Goal: Task Accomplishment & Management: Use online tool/utility

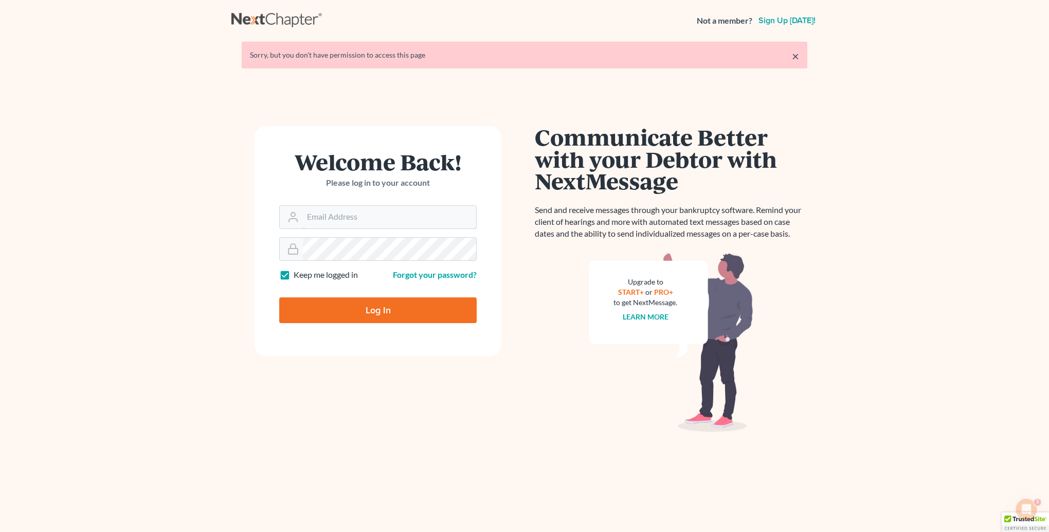
type input "[PERSON_NAME][EMAIL_ADDRESS][DOMAIN_NAME]"
click at [387, 314] on input "Log In" at bounding box center [378, 310] width 198 height 26
type input "Thinking..."
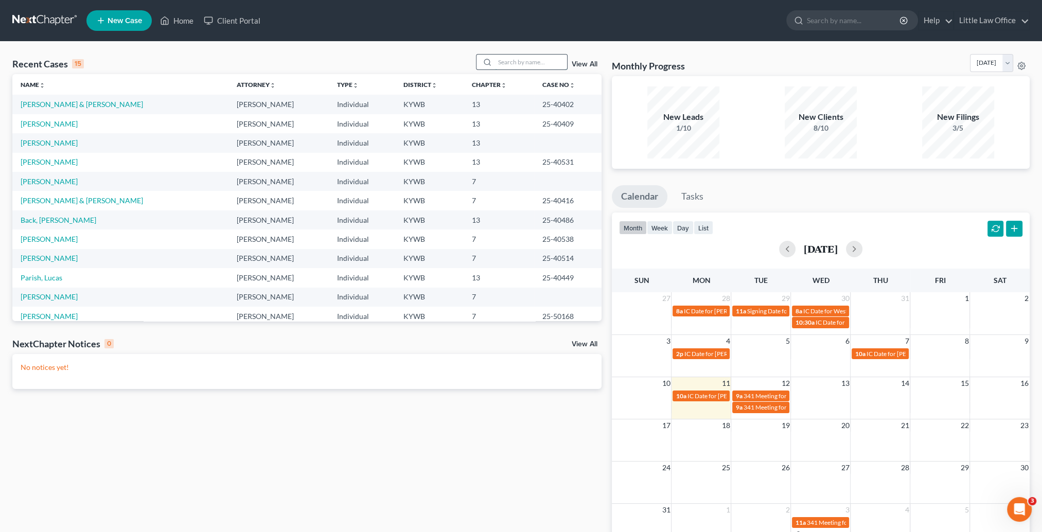
click at [534, 60] on input "search" at bounding box center [531, 62] width 72 height 15
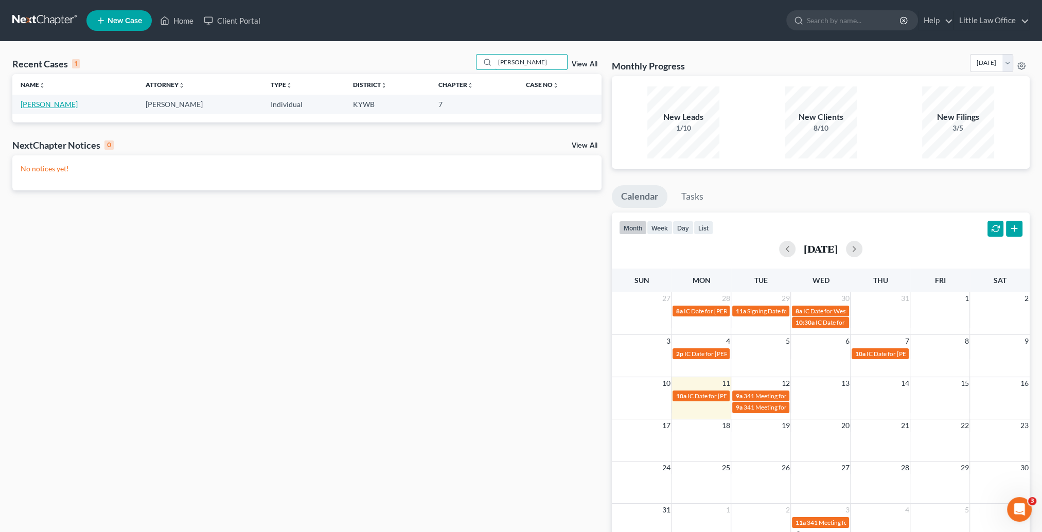
type input "[PERSON_NAME]"
click at [61, 105] on link "[PERSON_NAME]" at bounding box center [49, 104] width 57 height 9
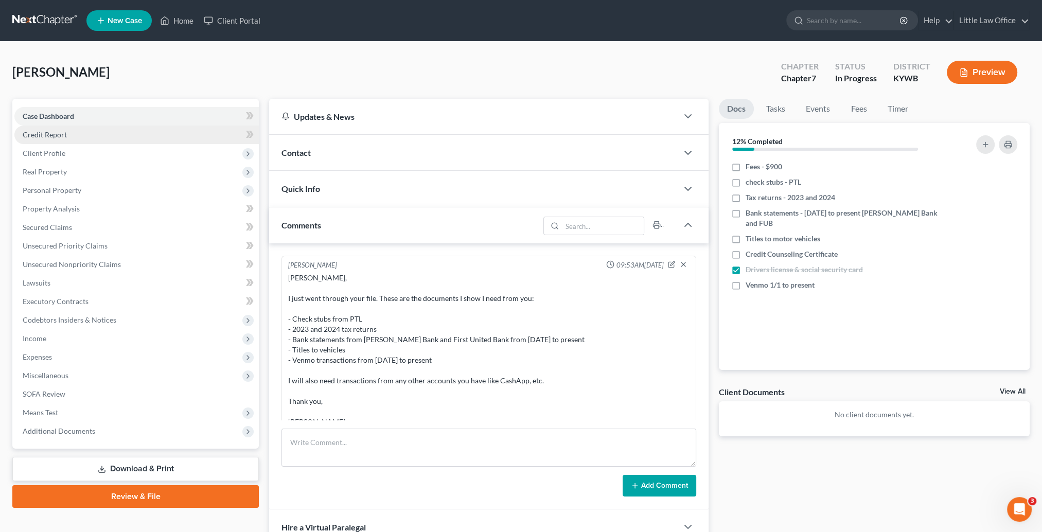
scroll to position [54, 0]
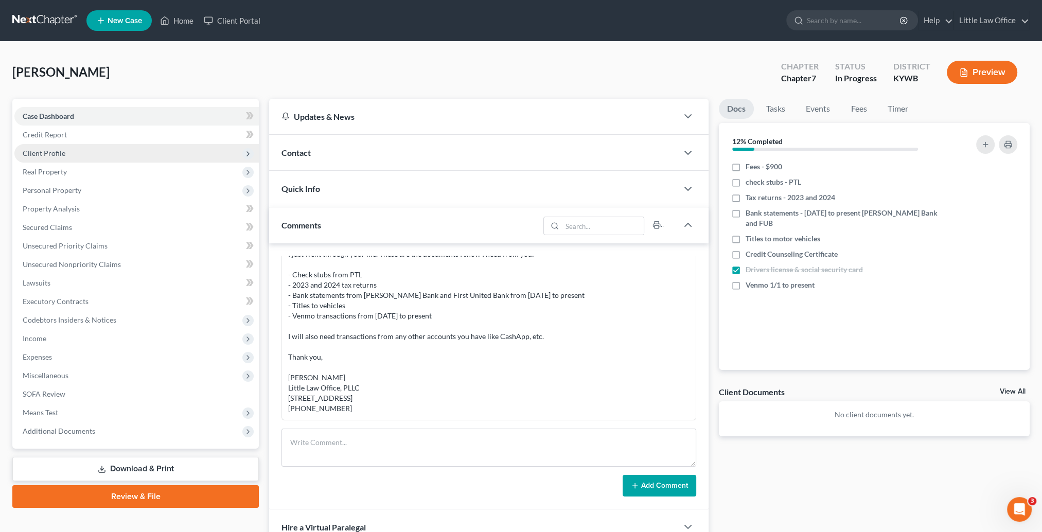
click at [60, 157] on span "Client Profile" at bounding box center [44, 153] width 43 height 9
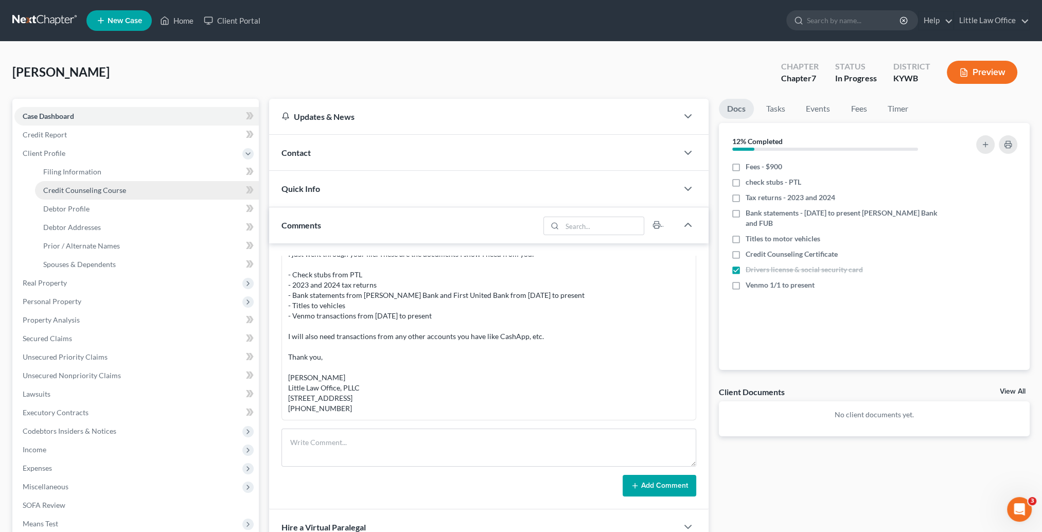
click at [96, 187] on span "Credit Counseling Course" at bounding box center [84, 190] width 83 height 9
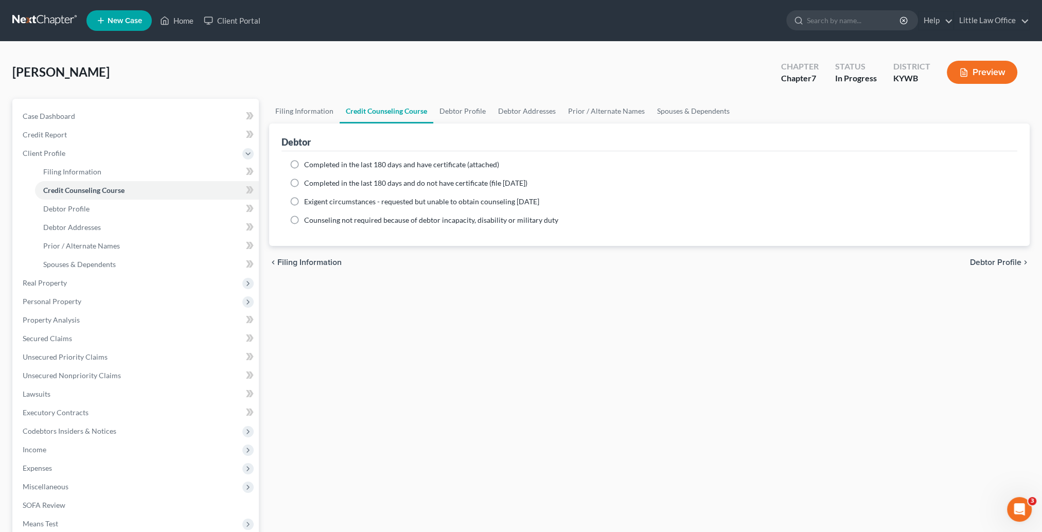
click at [331, 163] on span "Completed in the last 180 days and have certificate (attached)" at bounding box center [401, 164] width 195 height 9
click at [315, 163] on input "Completed in the last 180 days and have certificate (attached)" at bounding box center [311, 162] width 7 height 7
radio input "true"
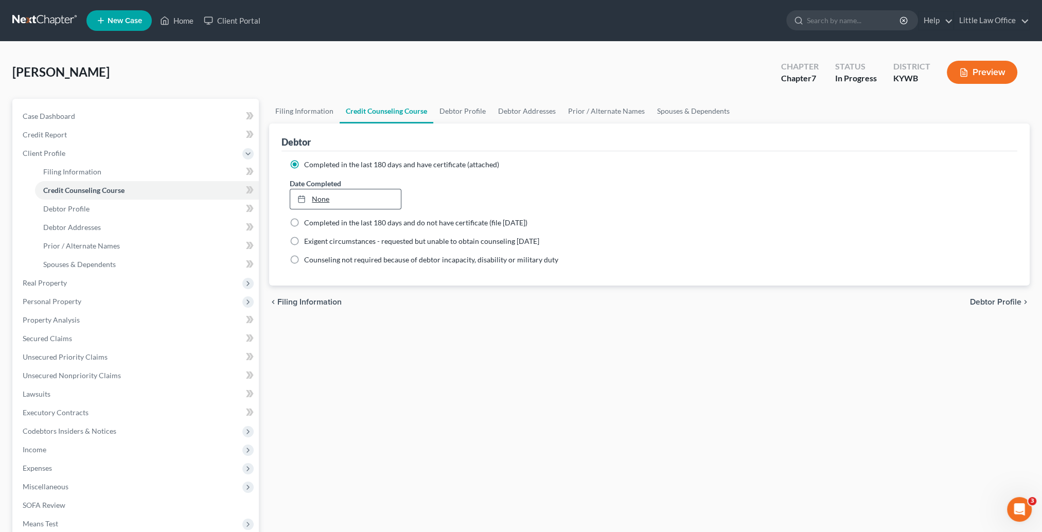
click at [317, 200] on link "None" at bounding box center [345, 199] width 110 height 20
click at [426, 394] on div "Filing Information Credit Counseling Course Debtor Profile Debtor Addresses Pri…" at bounding box center [649, 359] width 770 height 520
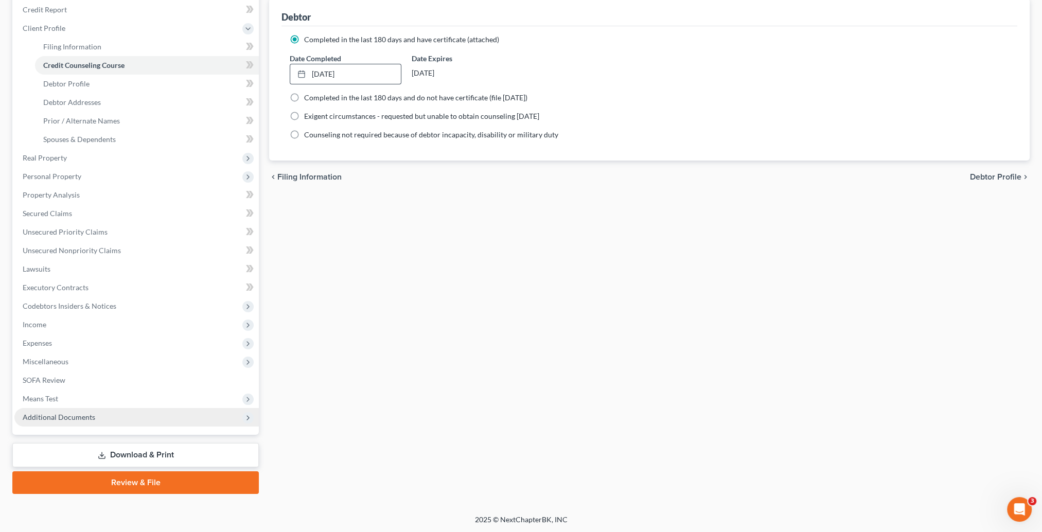
click at [84, 413] on span "Additional Documents" at bounding box center [59, 417] width 73 height 9
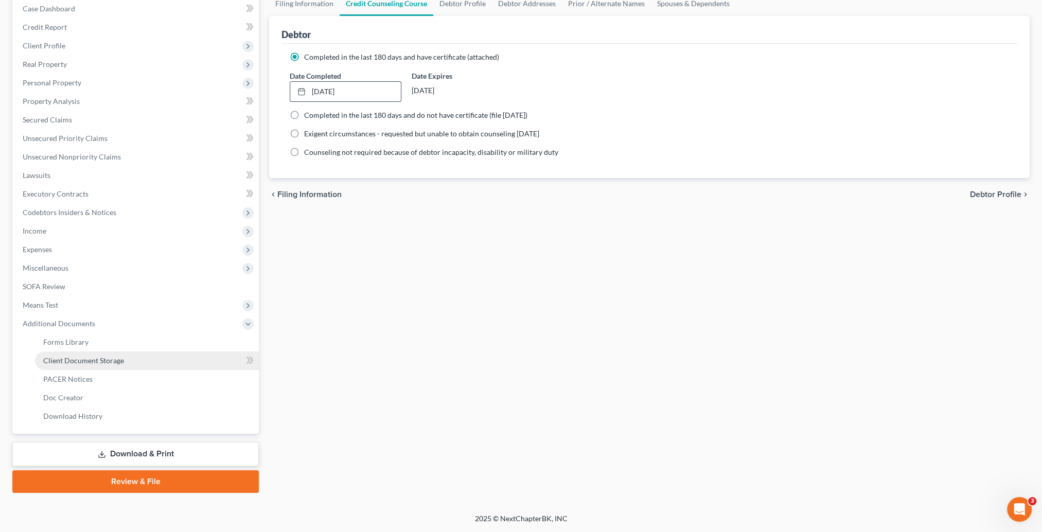
scroll to position [106, 0]
click at [93, 365] on link "Client Document Storage" at bounding box center [147, 361] width 224 height 19
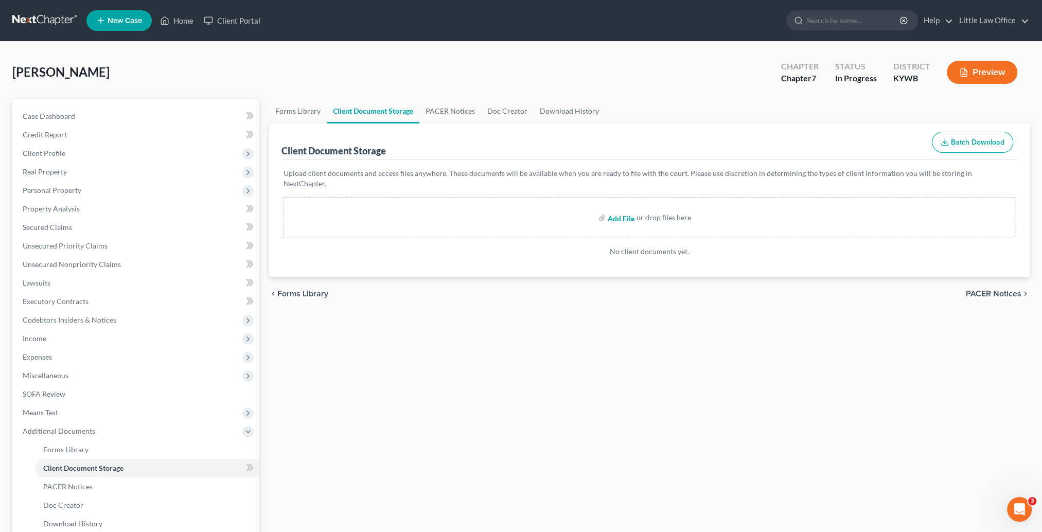
click at [619, 208] on input "file" at bounding box center [619, 217] width 25 height 19
type input "C:\fakepath\CC.pdf"
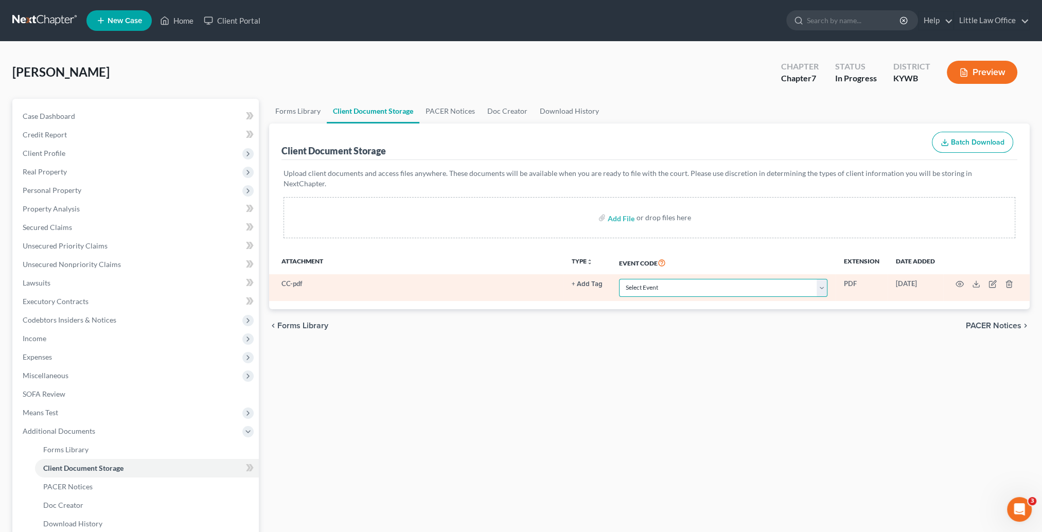
click at [660, 279] on select "Select Event Amended Answer Amended Complaint Amended List of Creditors (Fee) A…" at bounding box center [723, 288] width 208 height 18
select select "7"
click at [619, 279] on select "Select Event Amended Answer Amended Complaint Amended List of Creditors (Fee) A…" at bounding box center [723, 288] width 208 height 18
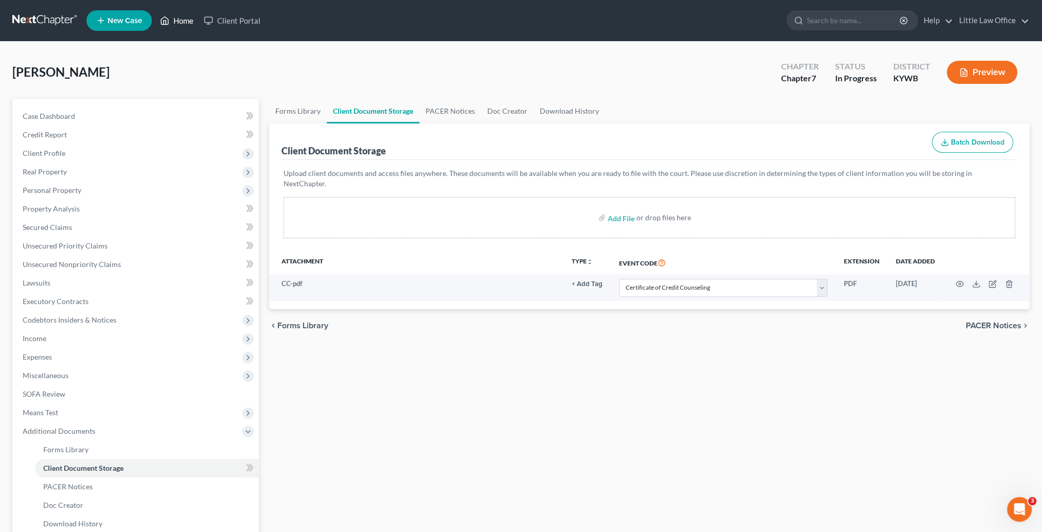
drag, startPoint x: 166, startPoint y: 22, endPoint x: 245, endPoint y: 44, distance: 82.2
click at [166, 22] on icon at bounding box center [164, 20] width 9 height 12
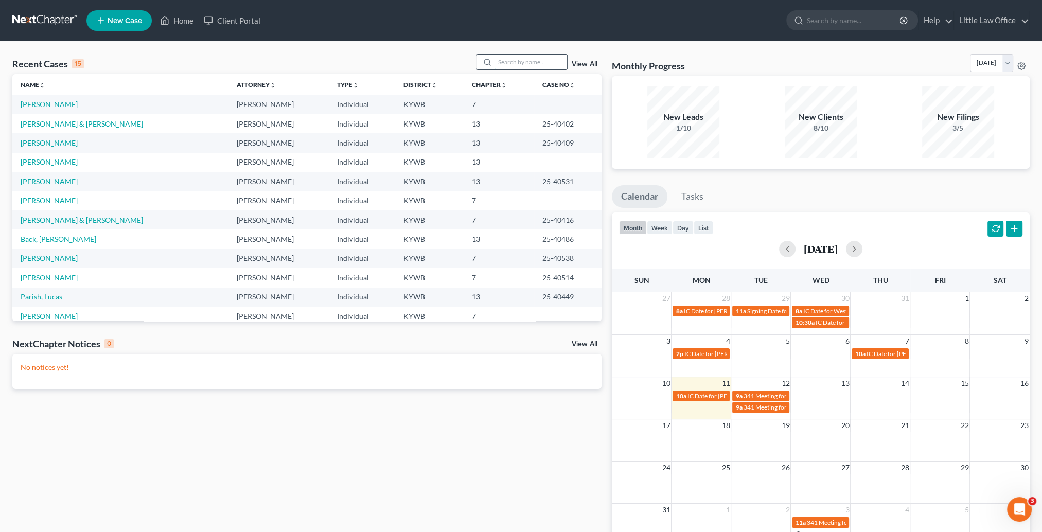
click at [521, 60] on input "search" at bounding box center [531, 62] width 72 height 15
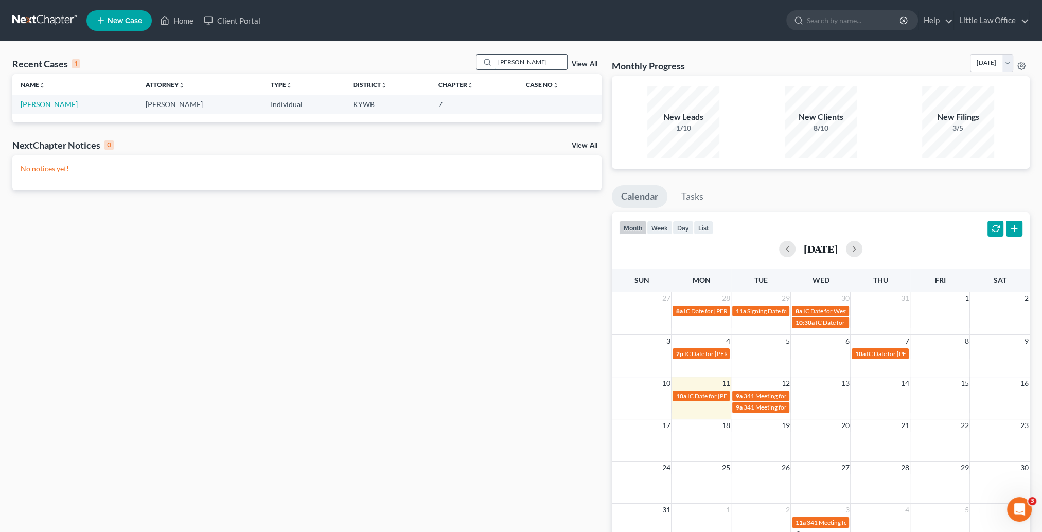
click at [509, 59] on input "[PERSON_NAME]" at bounding box center [531, 62] width 72 height 15
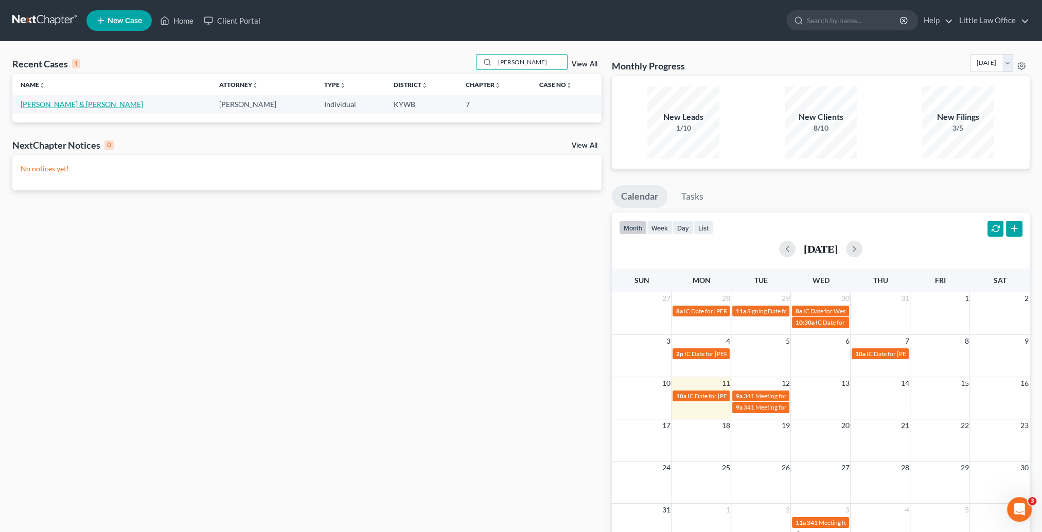
type input "[PERSON_NAME]"
click at [91, 104] on link "[PERSON_NAME] & [PERSON_NAME]" at bounding box center [82, 104] width 122 height 9
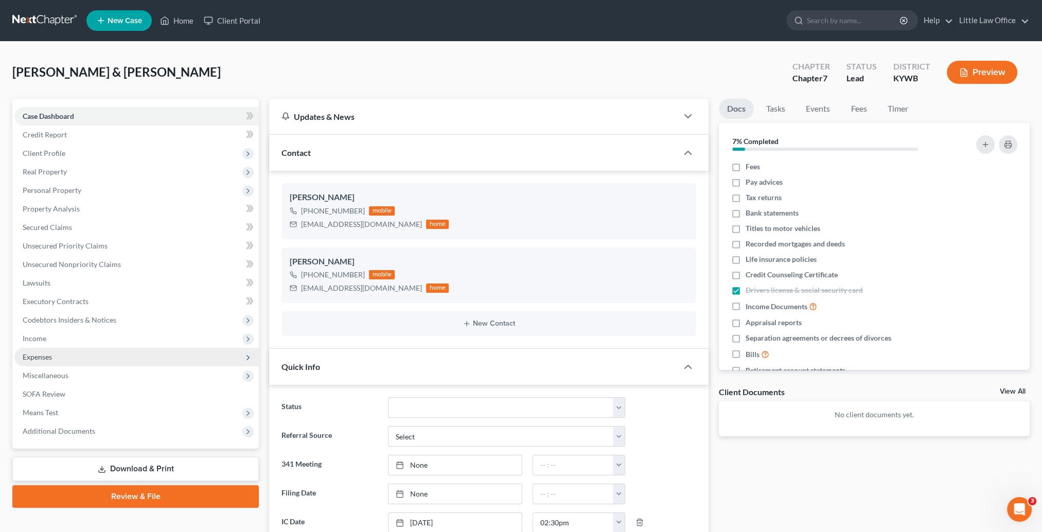
drag, startPoint x: 45, startPoint y: 353, endPoint x: 50, endPoint y: 357, distance: 6.3
click at [45, 353] on span "Expenses" at bounding box center [37, 356] width 29 height 9
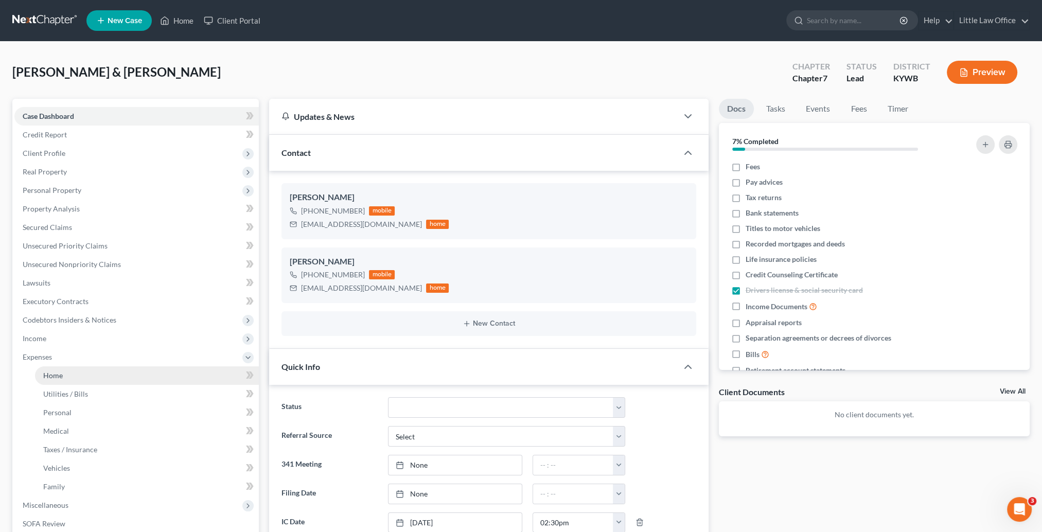
click at [66, 367] on link "Home" at bounding box center [147, 375] width 224 height 19
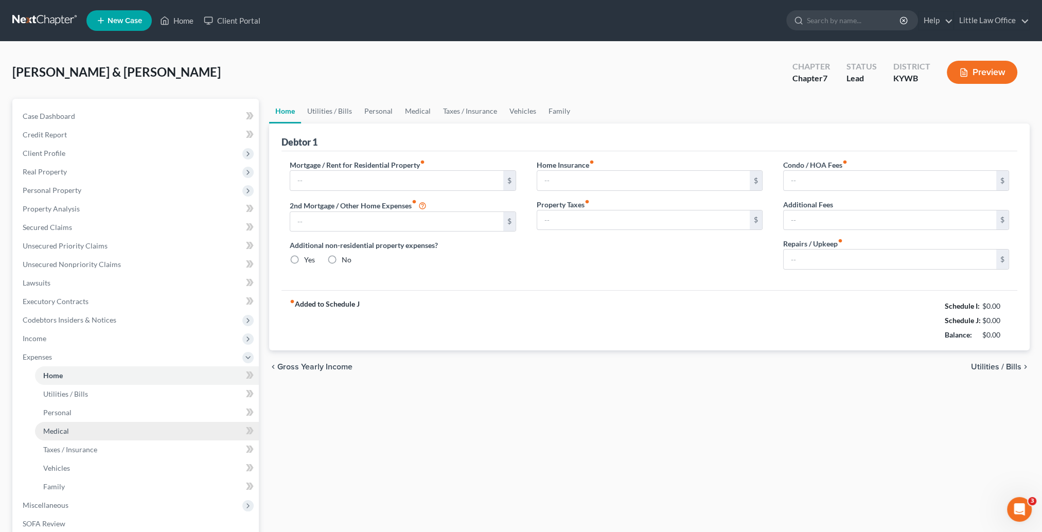
type input "0.00"
radio input "true"
type input "0.00"
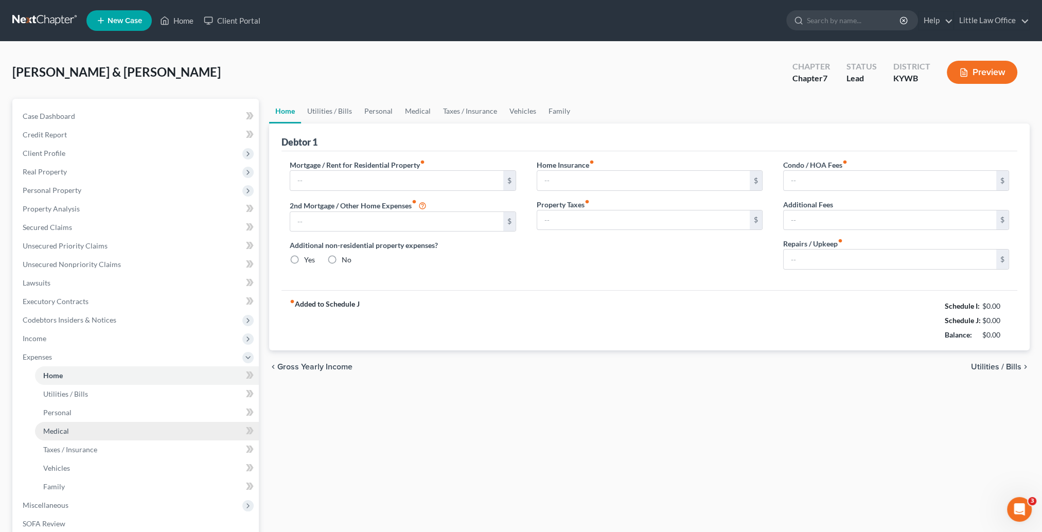
type input "0.00"
click at [189, 20] on link "Home" at bounding box center [177, 20] width 44 height 19
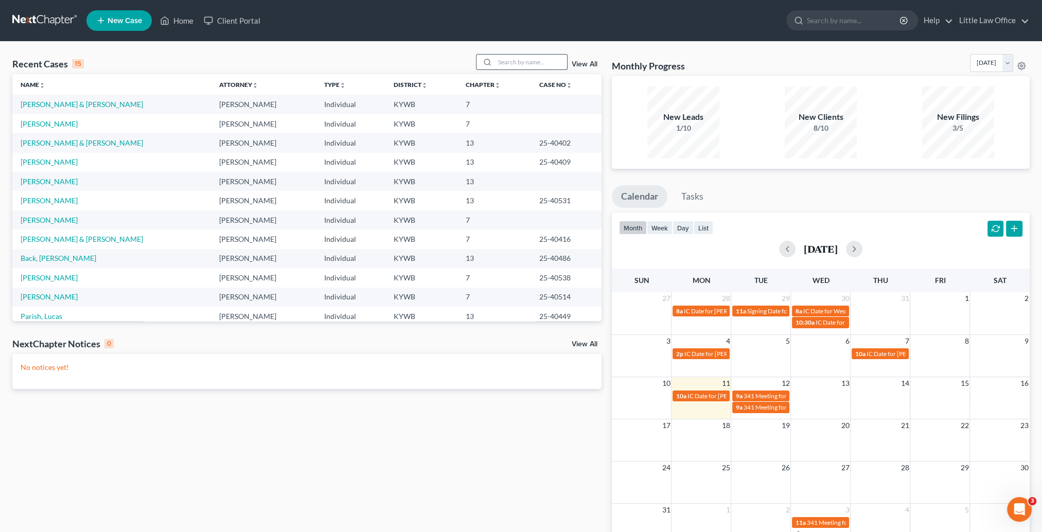
click at [535, 59] on input "search" at bounding box center [531, 62] width 72 height 15
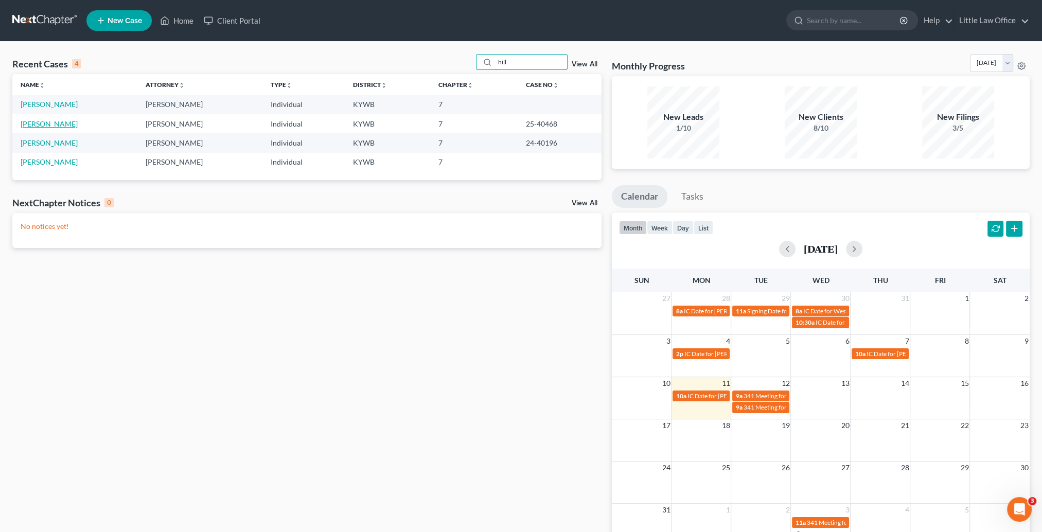
type input "hill"
click at [47, 126] on link "[PERSON_NAME]" at bounding box center [49, 123] width 57 height 9
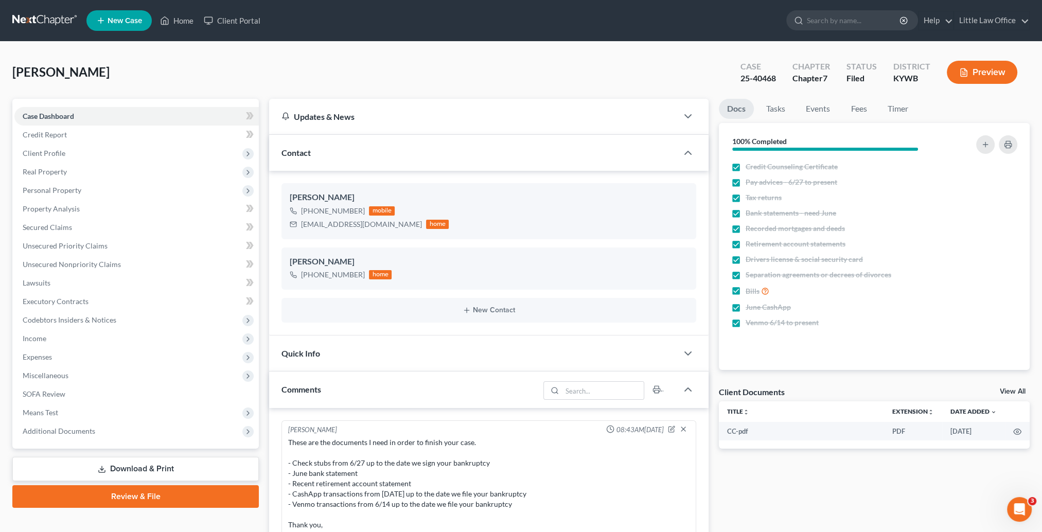
scroll to position [453, 0]
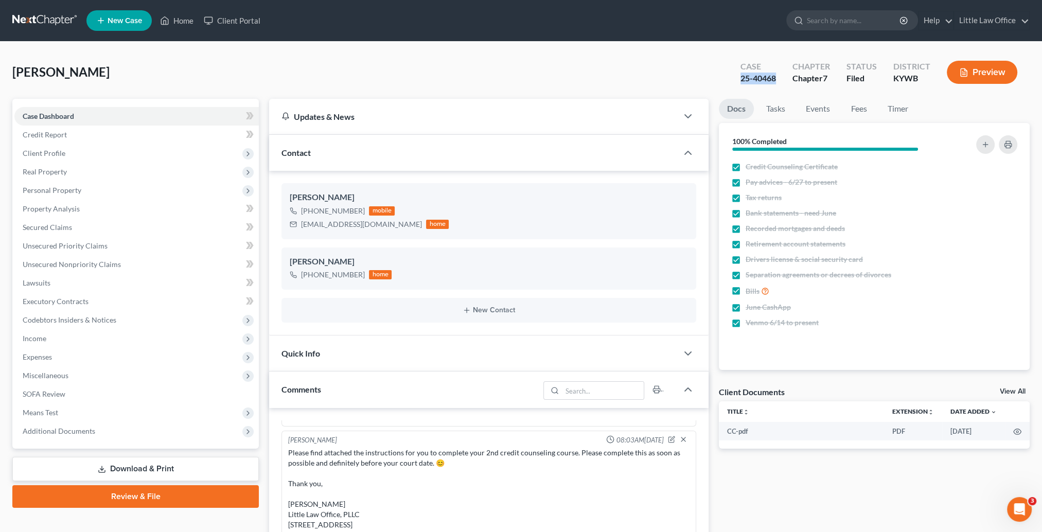
drag, startPoint x: 741, startPoint y: 83, endPoint x: 776, endPoint y: 91, distance: 35.7
click at [776, 91] on div "[PERSON_NAME] Upgraded Case 25-40468 Chapter Chapter 7 Status [GEOGRAPHIC_DATA]…" at bounding box center [520, 76] width 1017 height 45
copy div "25-40468"
click at [178, 28] on link "Home" at bounding box center [177, 20] width 44 height 19
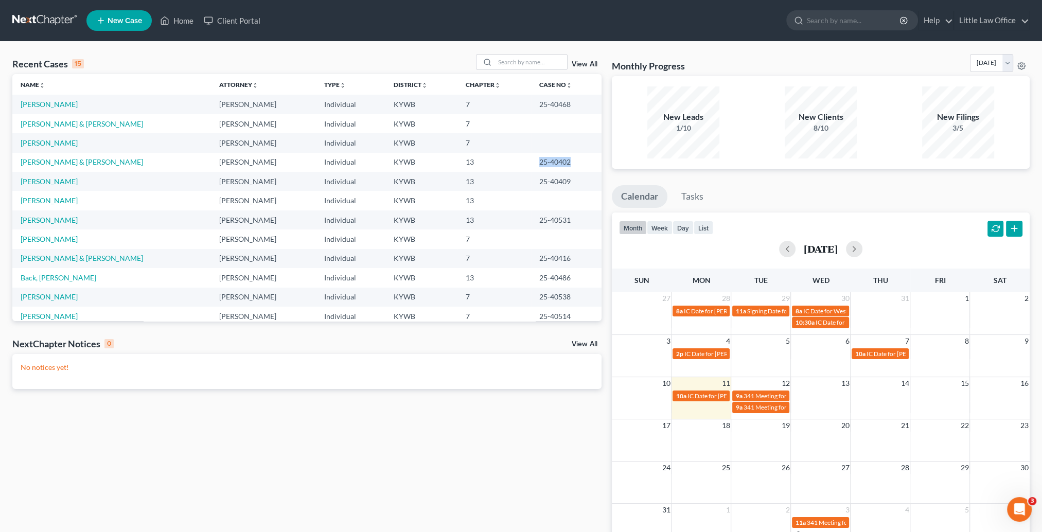
drag, startPoint x: 493, startPoint y: 164, endPoint x: 551, endPoint y: 167, distance: 58.7
click at [551, 167] on tr "[PERSON_NAME] & [PERSON_NAME] Little Individual KYWB 13 25-40402" at bounding box center [306, 162] width 589 height 19
copy tr "25-40402"
click at [529, 68] on input "search" at bounding box center [531, 62] width 72 height 15
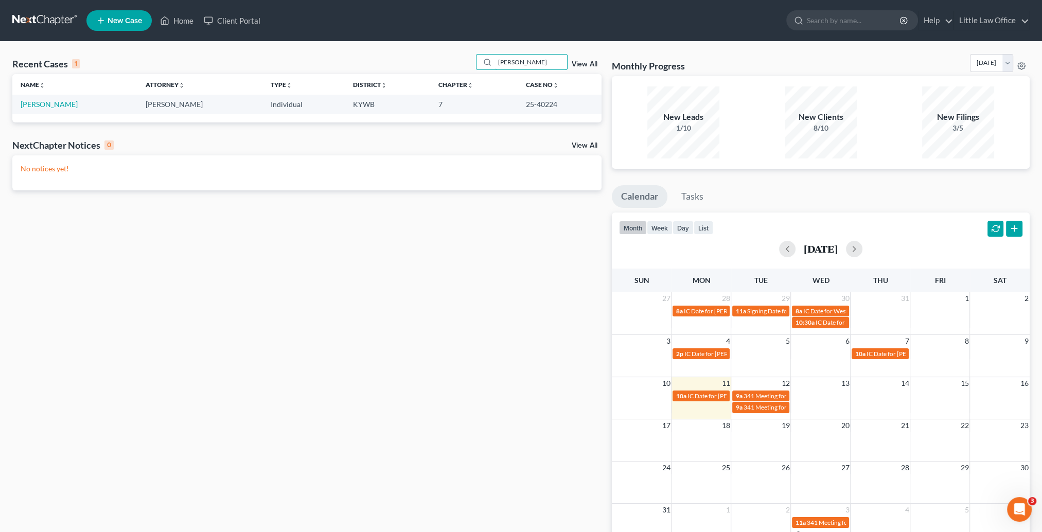
type input "[PERSON_NAME]"
click at [42, 102] on link "[PERSON_NAME]" at bounding box center [49, 104] width 57 height 9
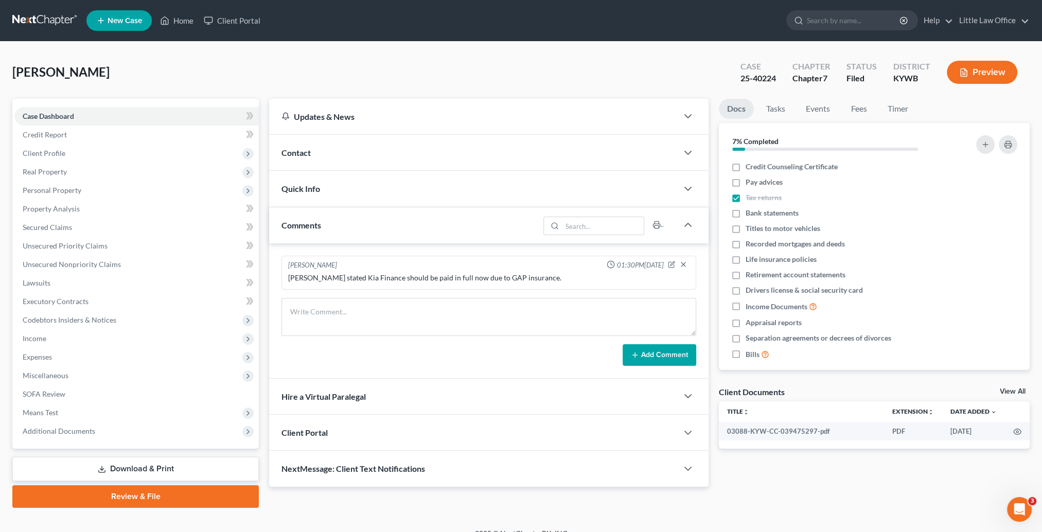
click at [353, 149] on div "Contact" at bounding box center [473, 152] width 408 height 35
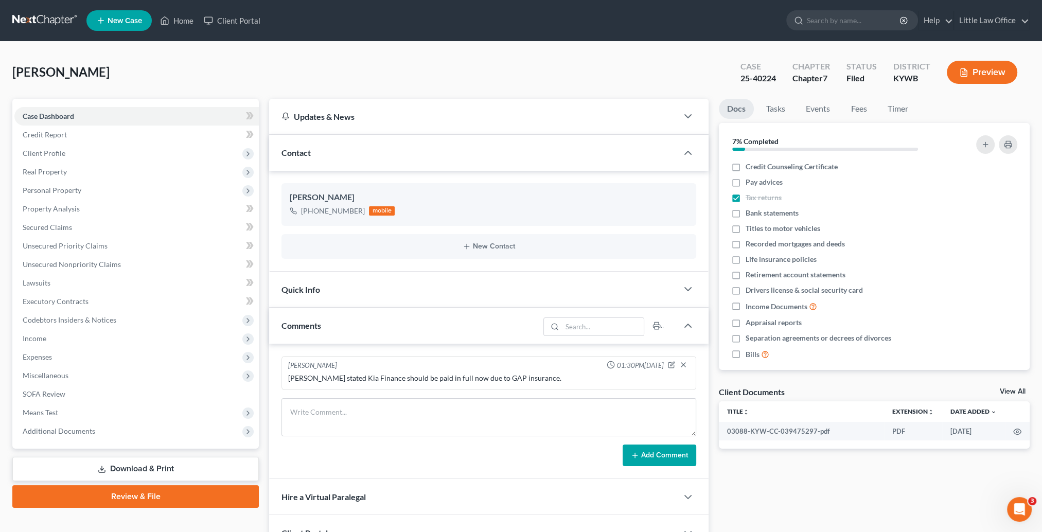
scroll to position [51, 0]
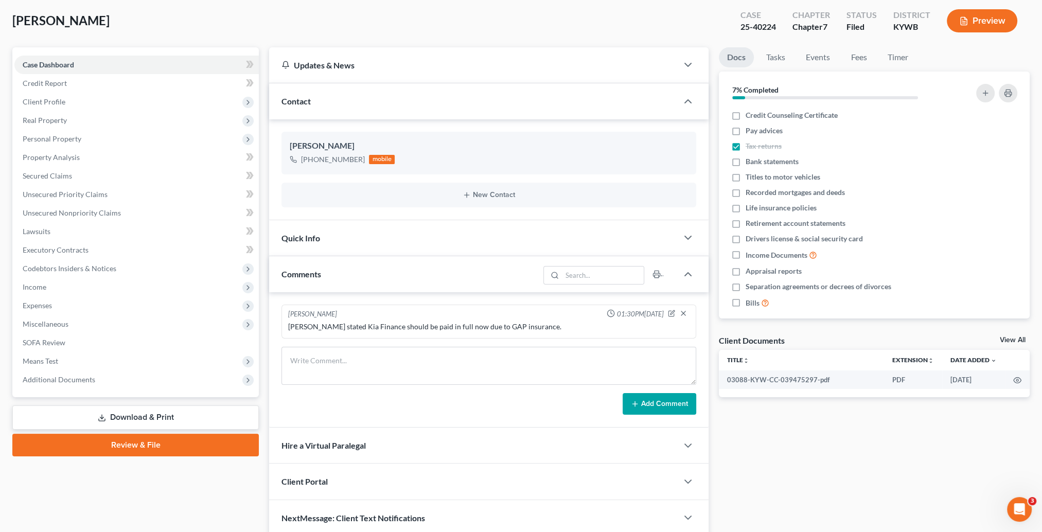
click at [327, 242] on div "Quick Info" at bounding box center [473, 237] width 408 height 35
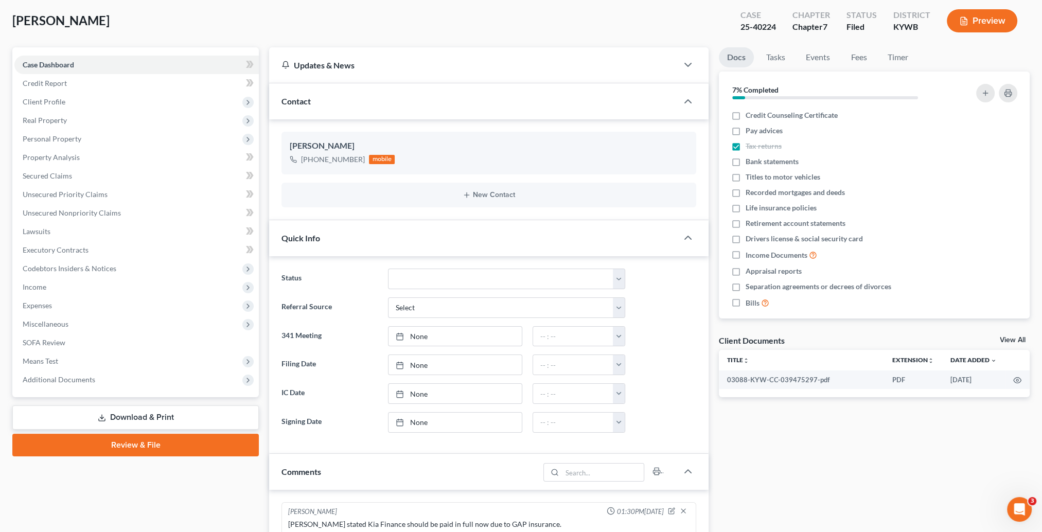
scroll to position [103, 0]
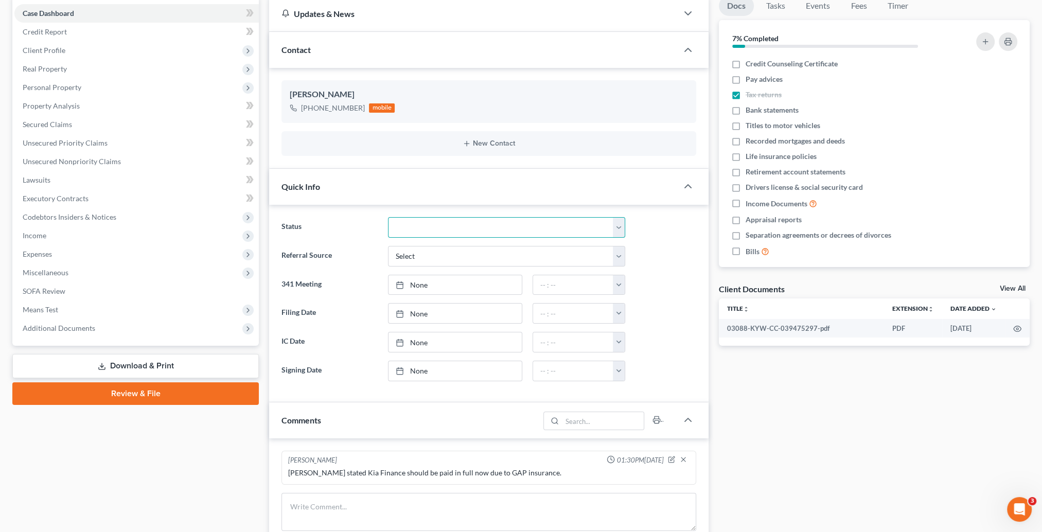
click at [413, 233] on select "Discharged Discharged & Reported Discharge Litigation Dismissal Notice Dismisse…" at bounding box center [507, 227] width 238 height 21
select select "0"
click at [388, 217] on select "Discharged Discharged & Reported Discharge Litigation Dismissal Notice Dismisse…" at bounding box center [507, 227] width 238 height 21
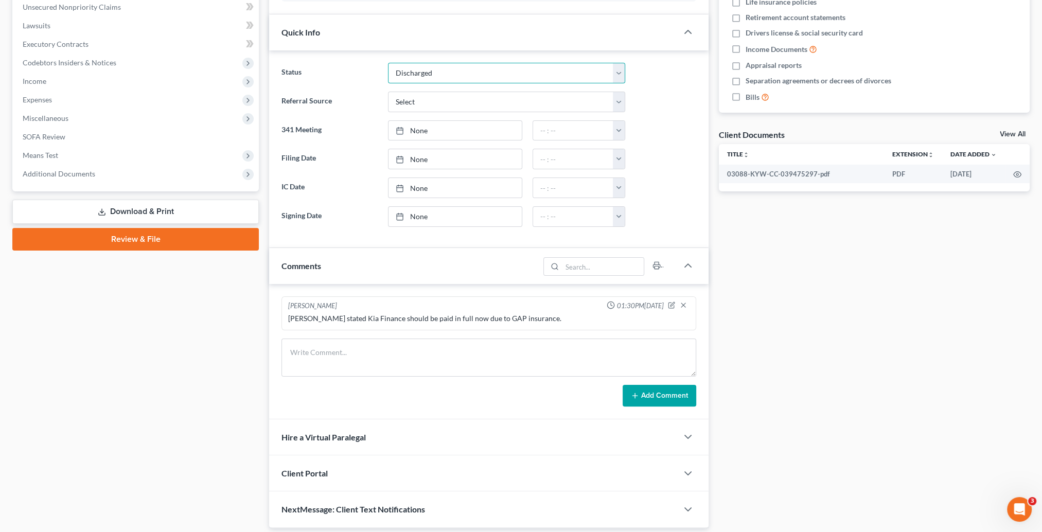
scroll to position [289, 0]
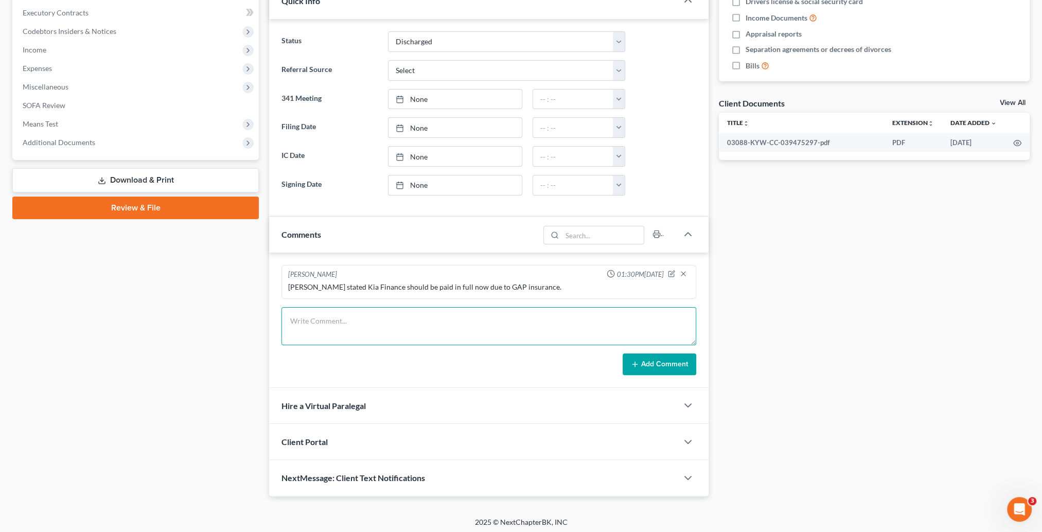
click at [358, 327] on textarea at bounding box center [488, 326] width 415 height 38
type textarea "Discharge entered [DATE]. kf"
click at [662, 355] on button "Add Comment" at bounding box center [659, 364] width 74 height 22
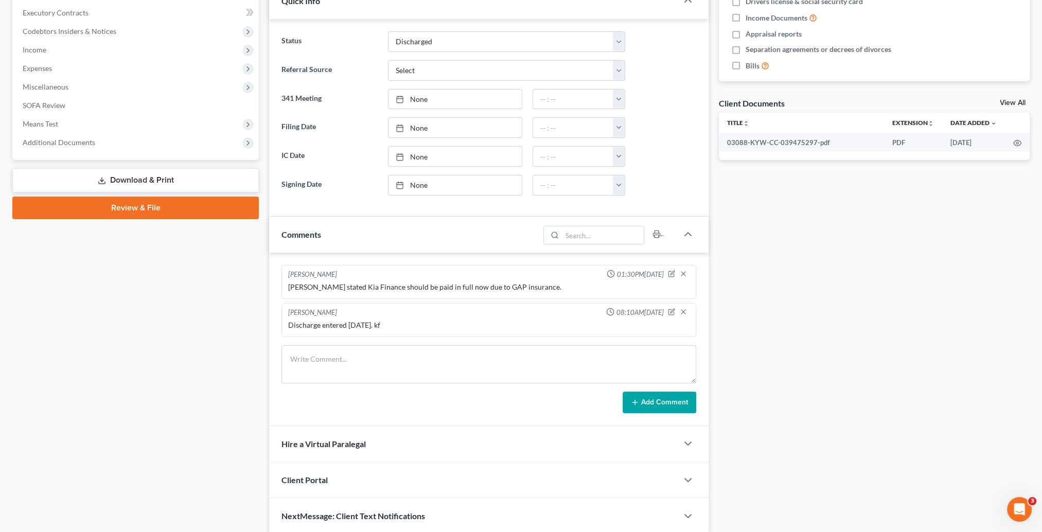
scroll to position [0, 0]
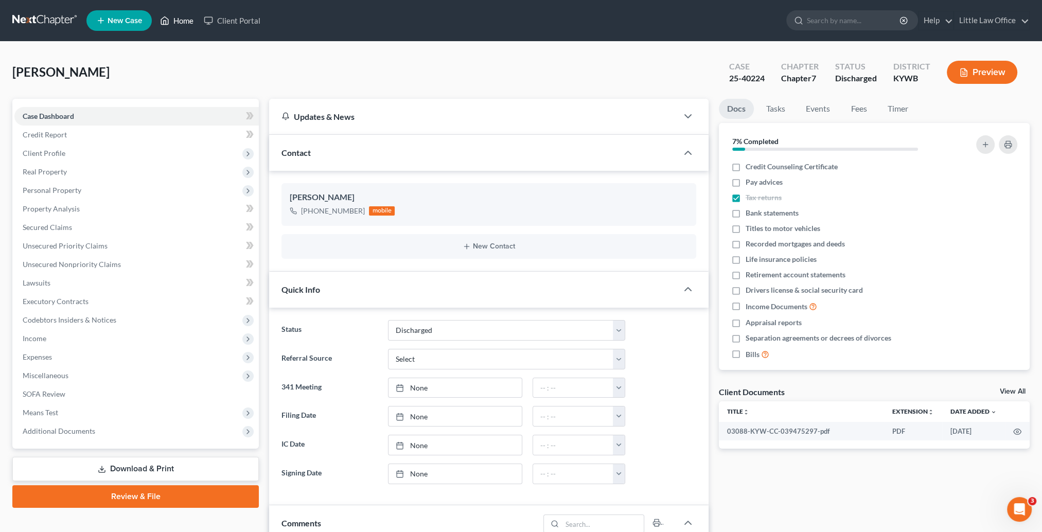
click at [183, 22] on link "Home" at bounding box center [177, 20] width 44 height 19
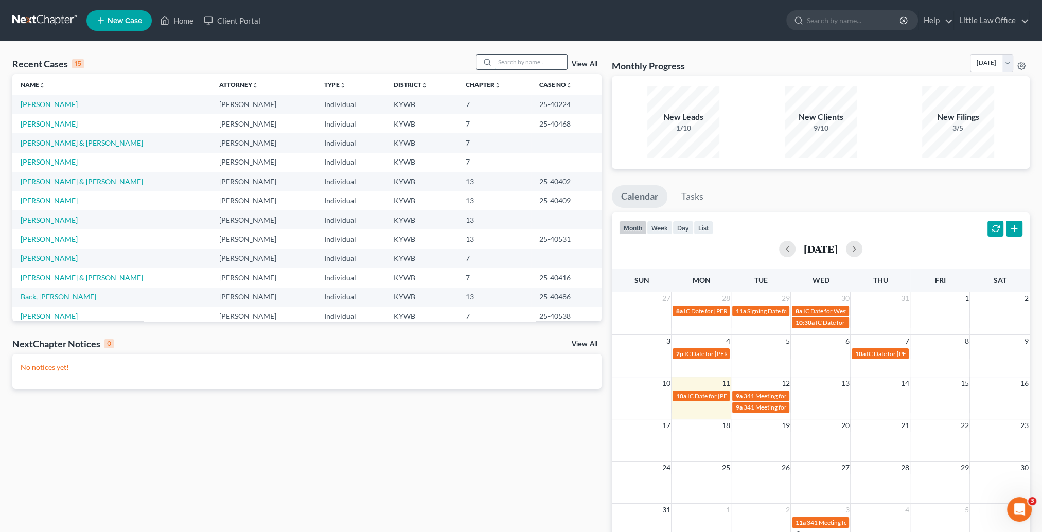
click at [528, 65] on input "search" at bounding box center [531, 62] width 72 height 15
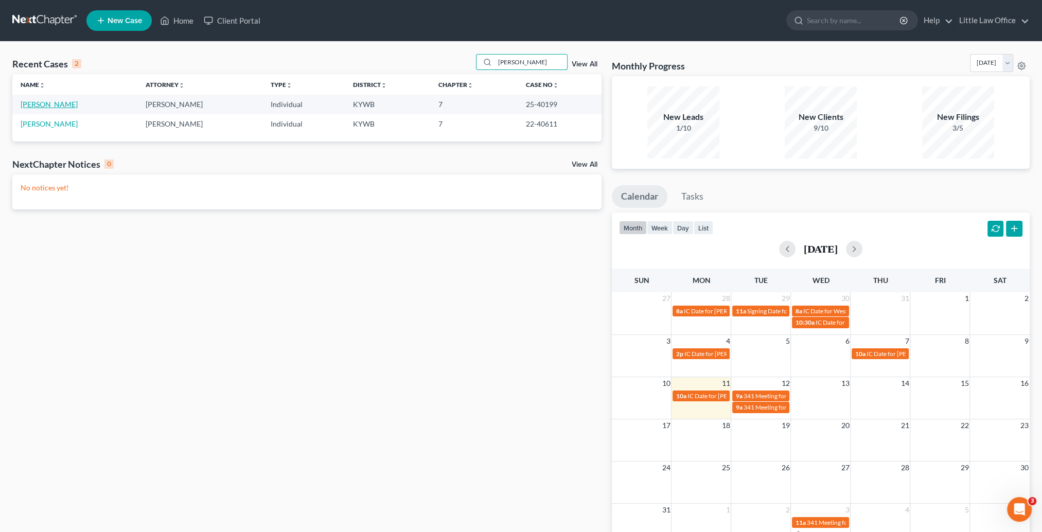
type input "[PERSON_NAME]"
click at [50, 106] on link "[PERSON_NAME]" at bounding box center [49, 104] width 57 height 9
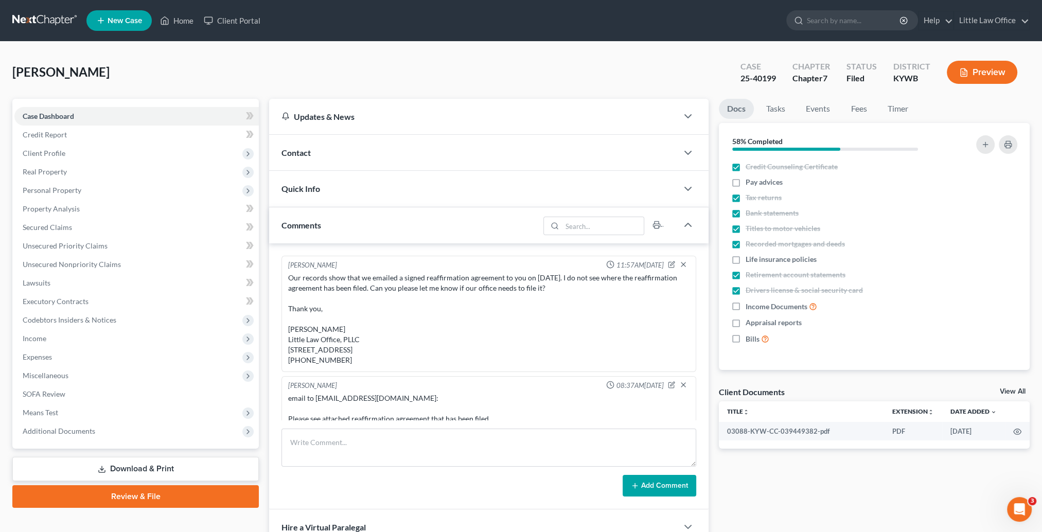
scroll to position [102, 0]
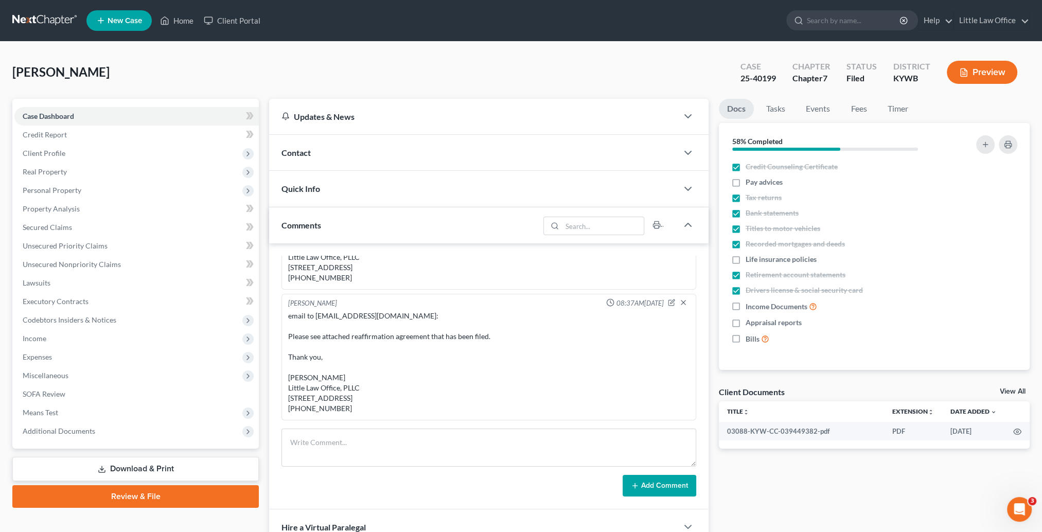
click at [346, 153] on div "Contact" at bounding box center [473, 152] width 408 height 35
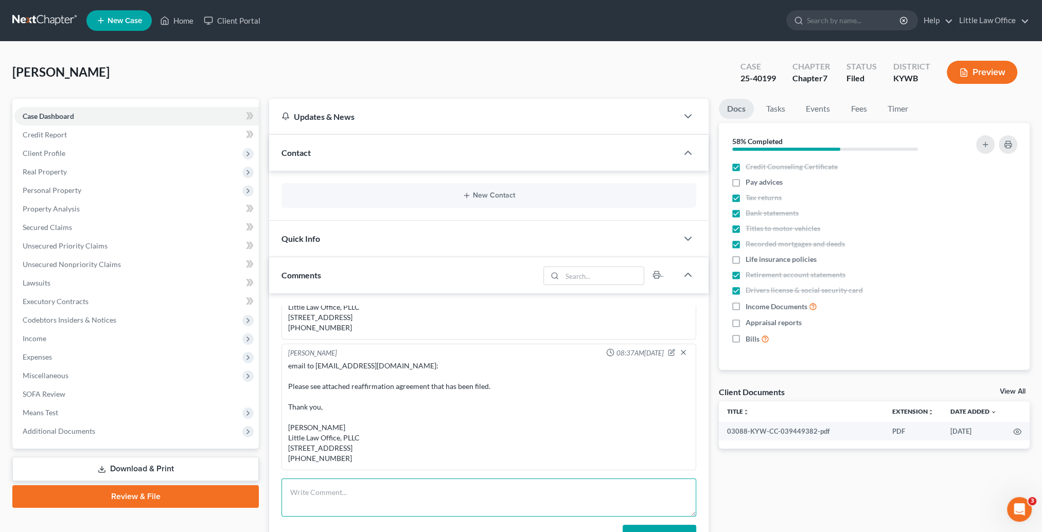
click at [389, 479] on textarea at bounding box center [488, 497] width 415 height 38
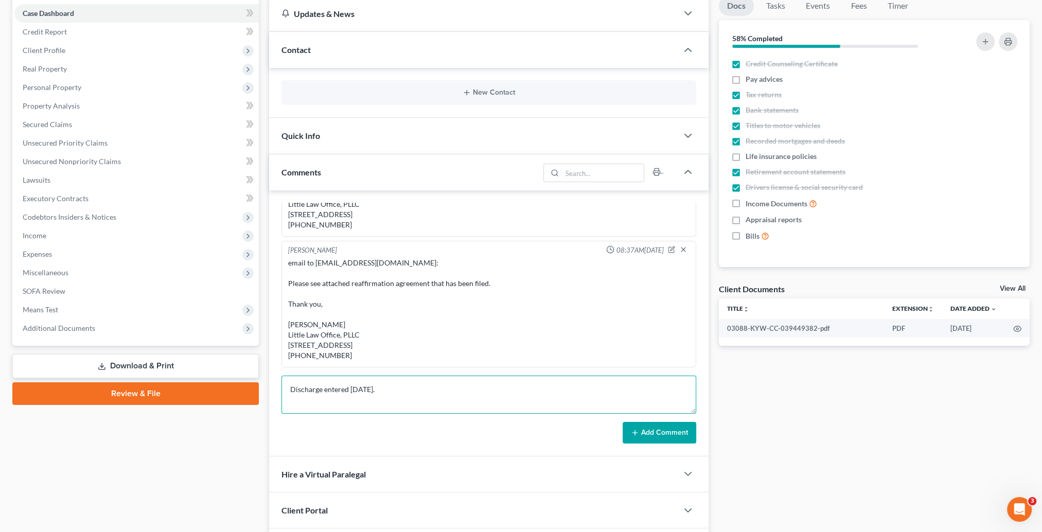
type textarea "Discharge entered [DATE]."
click at [664, 436] on button "Add Comment" at bounding box center [659, 433] width 74 height 22
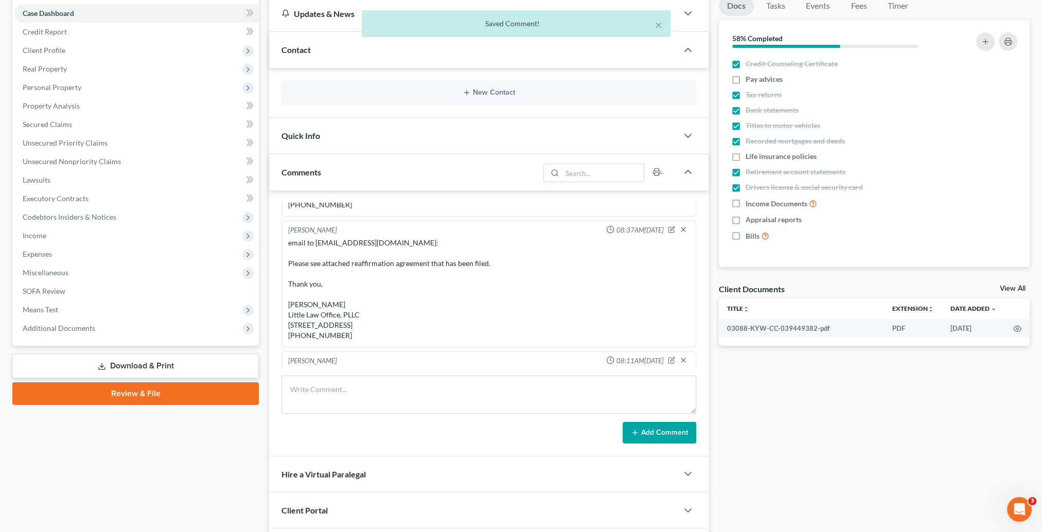
click at [345, 129] on div "Quick Info" at bounding box center [473, 135] width 408 height 35
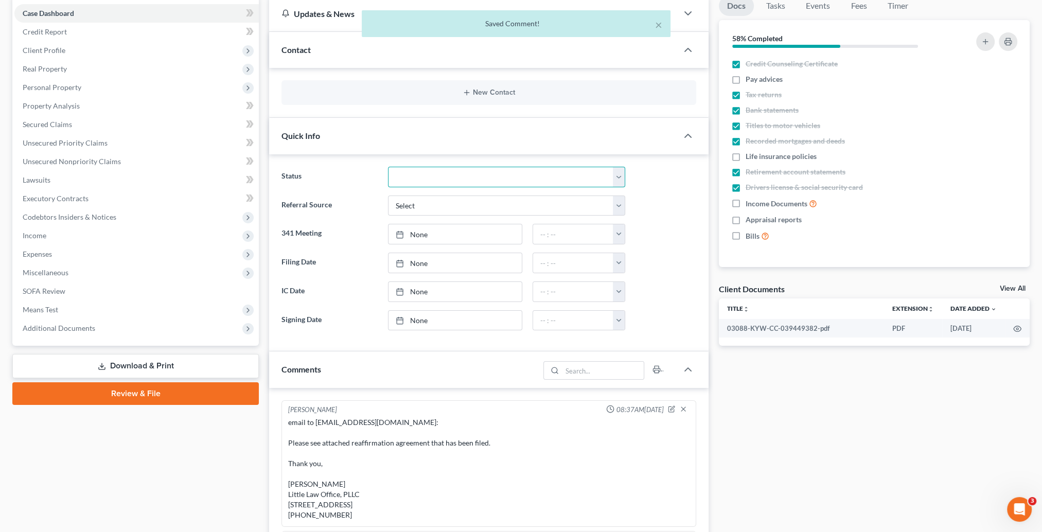
click at [411, 178] on select "Discharged Discharged & Reported Discharge Litigation Dismissal Notice Dismisse…" at bounding box center [507, 177] width 238 height 21
select select "0"
click at [388, 167] on select "Discharged Discharged & Reported Discharge Litigation Dismissal Notice Dismisse…" at bounding box center [507, 177] width 238 height 21
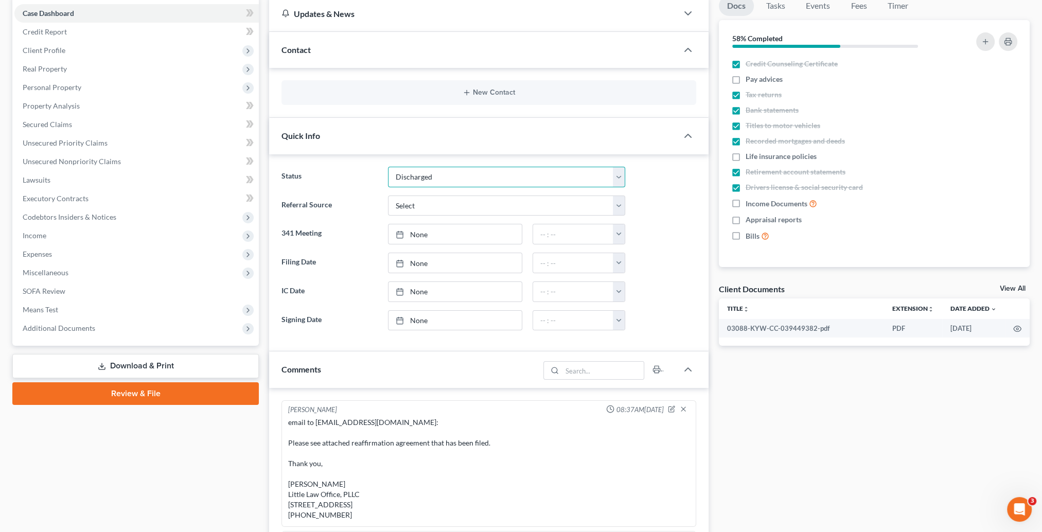
scroll to position [0, 0]
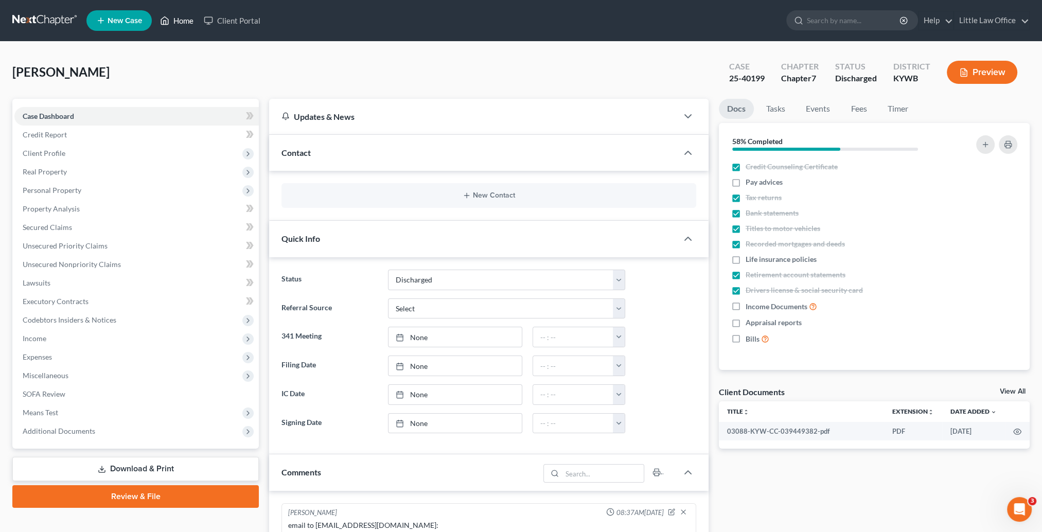
click at [183, 24] on link "Home" at bounding box center [177, 20] width 44 height 19
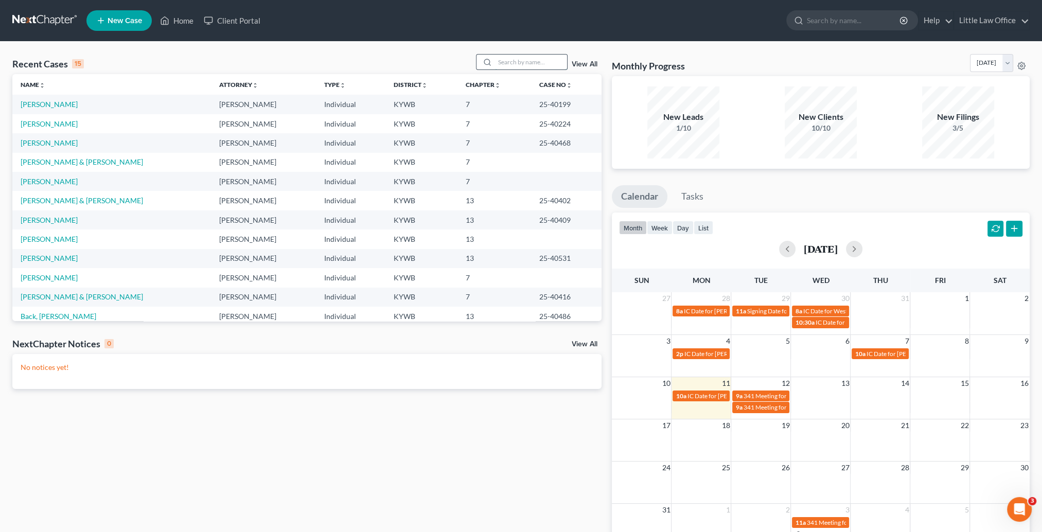
click at [545, 61] on input "search" at bounding box center [531, 62] width 72 height 15
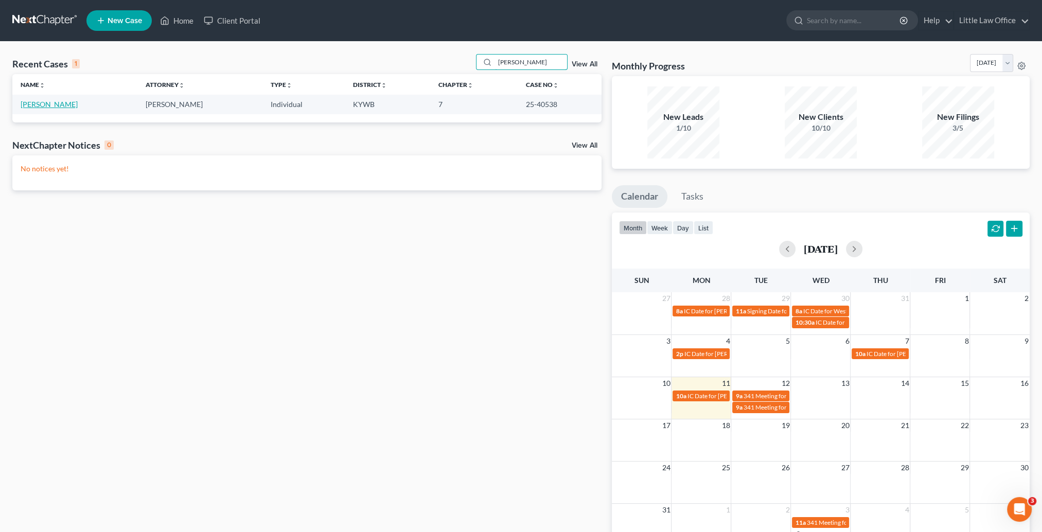
type input "[PERSON_NAME]"
click at [37, 103] on link "[PERSON_NAME]" at bounding box center [49, 104] width 57 height 9
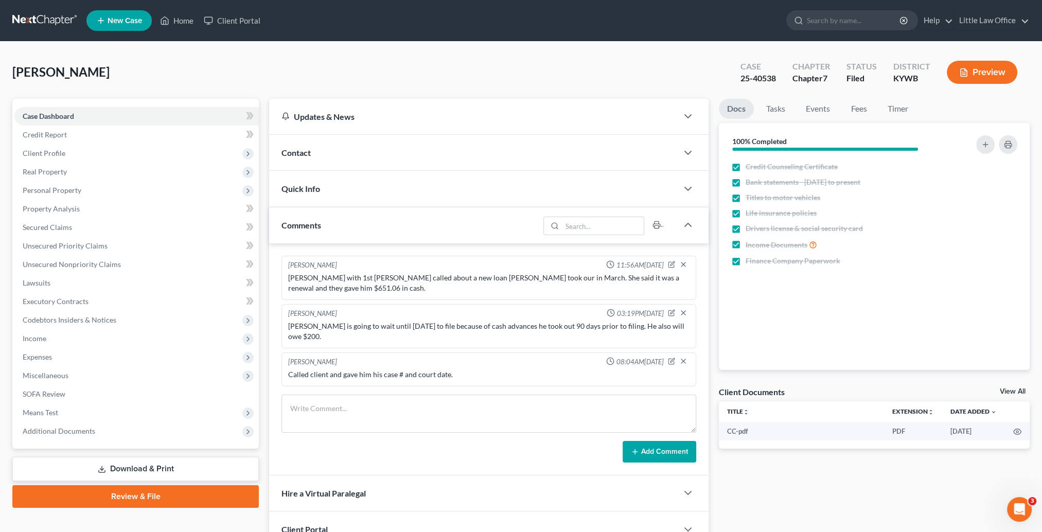
click at [301, 156] on span "Contact" at bounding box center [295, 153] width 29 height 10
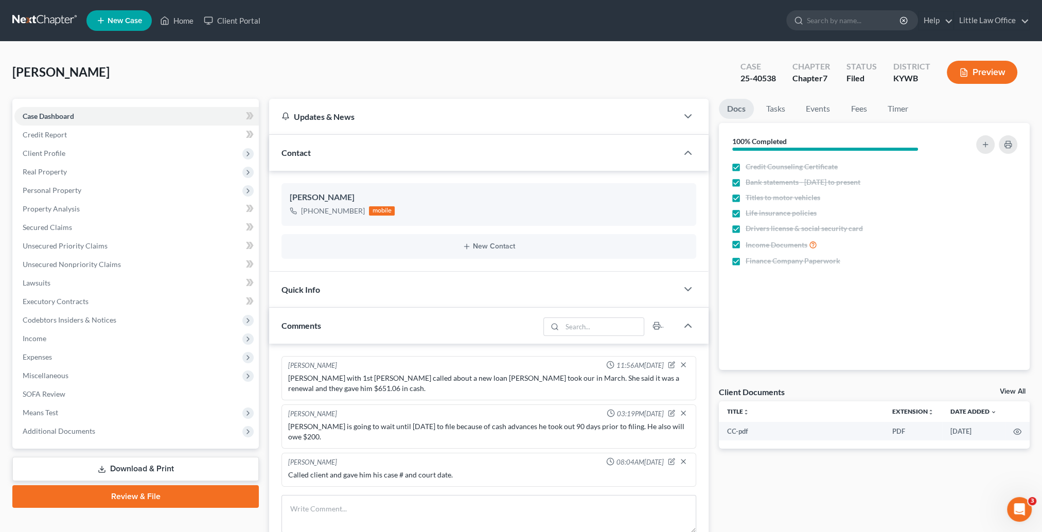
click at [331, 153] on div "Contact" at bounding box center [473, 152] width 408 height 35
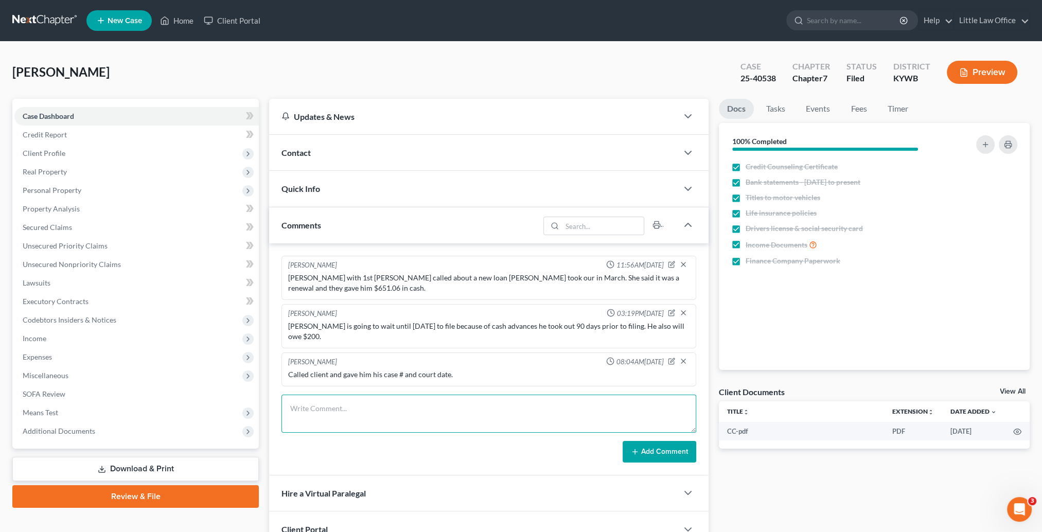
click at [415, 398] on textarea at bounding box center [488, 414] width 415 height 38
type textarea "Documents uploaded to Trustee."
click at [667, 441] on button "Add Comment" at bounding box center [659, 452] width 74 height 22
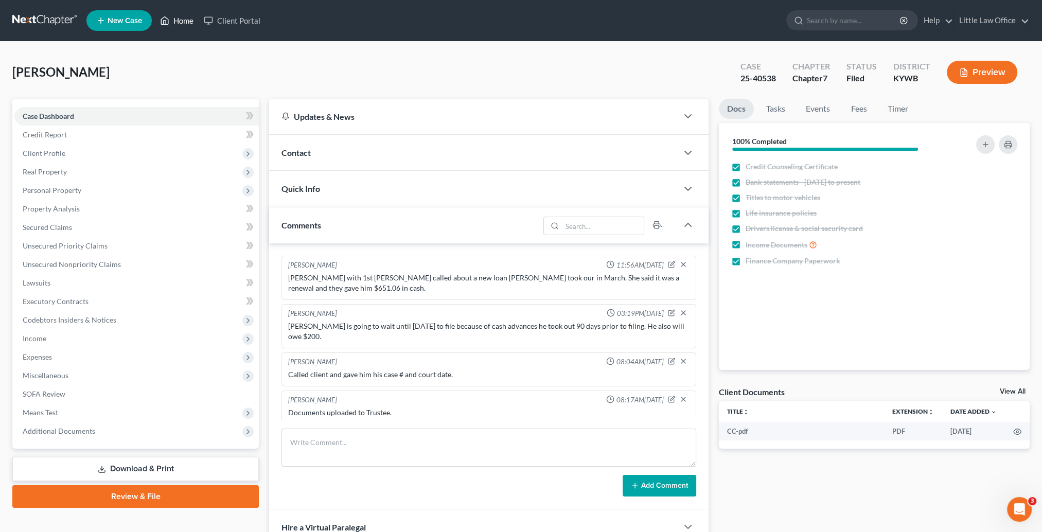
click at [185, 17] on link "Home" at bounding box center [177, 20] width 44 height 19
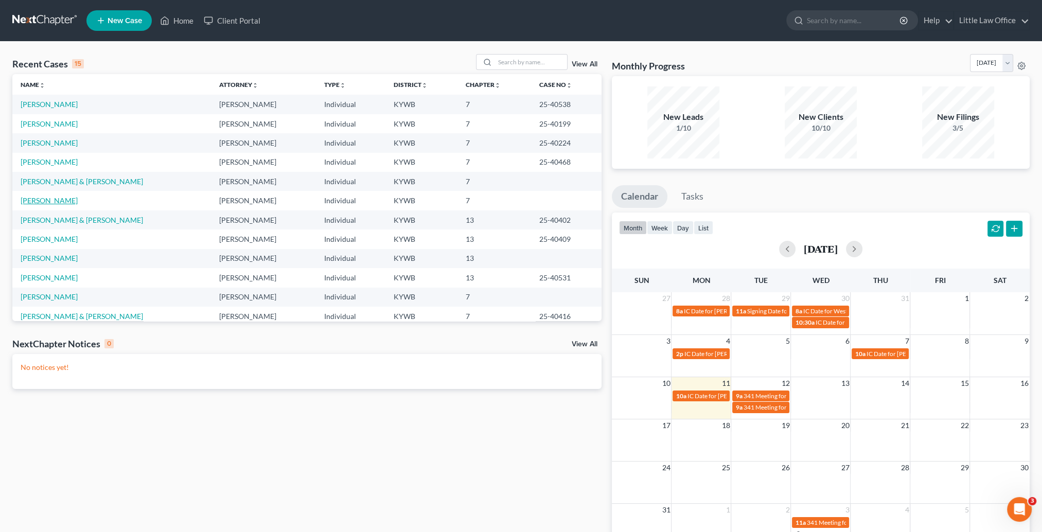
click at [59, 201] on link "[PERSON_NAME]" at bounding box center [49, 200] width 57 height 9
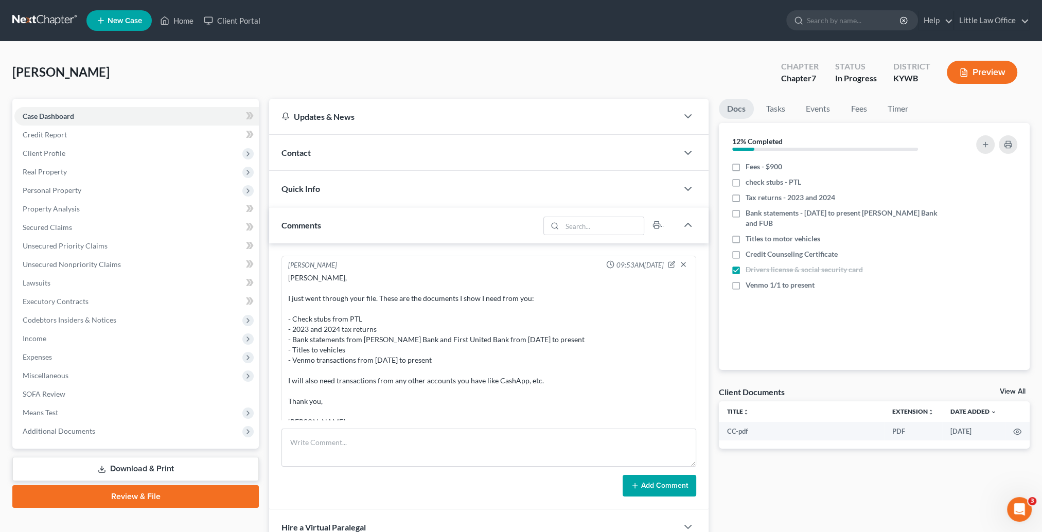
scroll to position [54, 0]
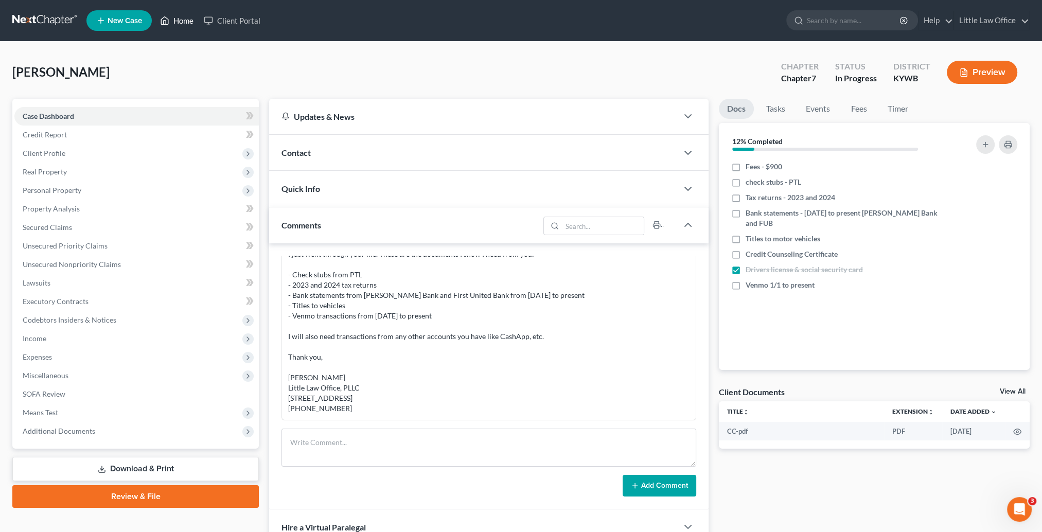
click at [174, 20] on link "Home" at bounding box center [177, 20] width 44 height 19
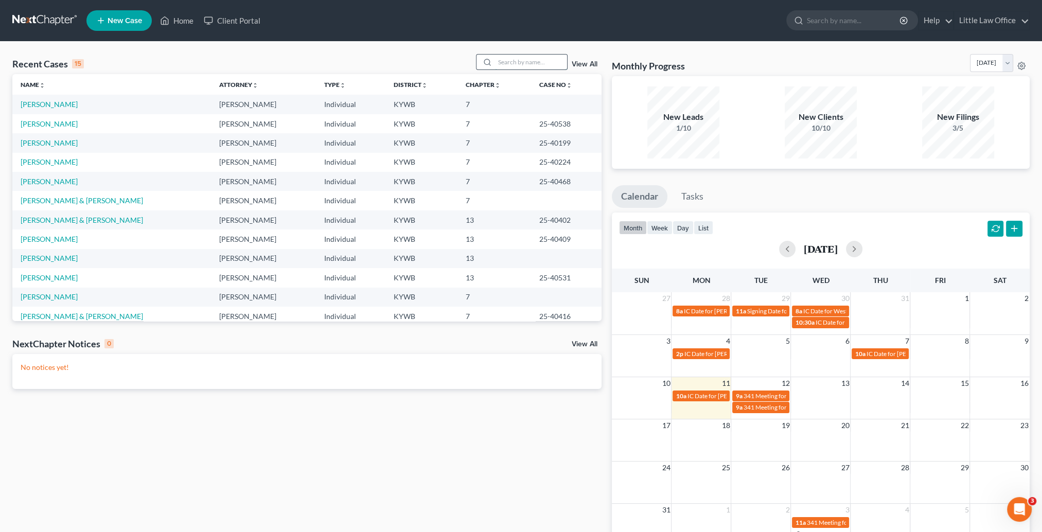
click at [502, 58] on input "search" at bounding box center [531, 62] width 72 height 15
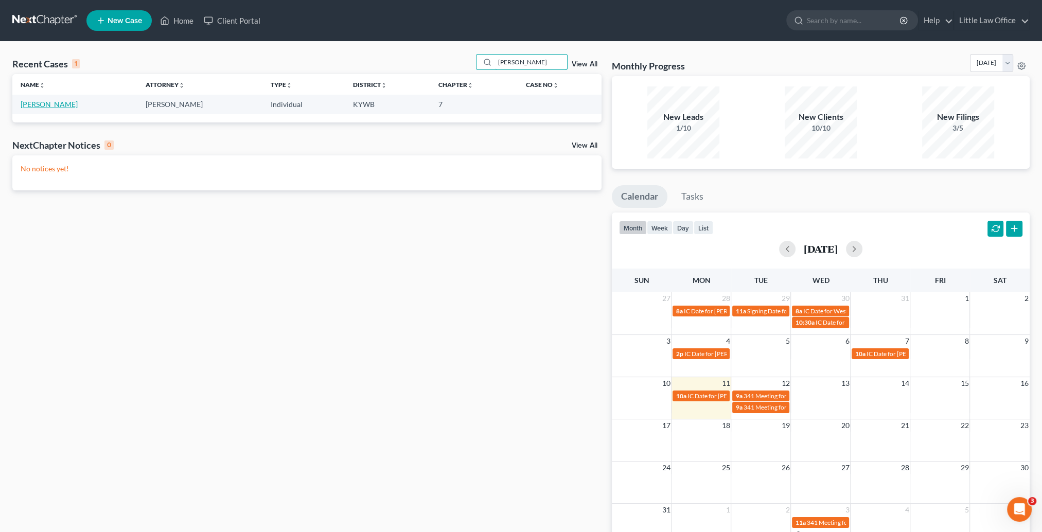
type input "[PERSON_NAME]"
click at [42, 108] on link "[PERSON_NAME]" at bounding box center [49, 104] width 57 height 9
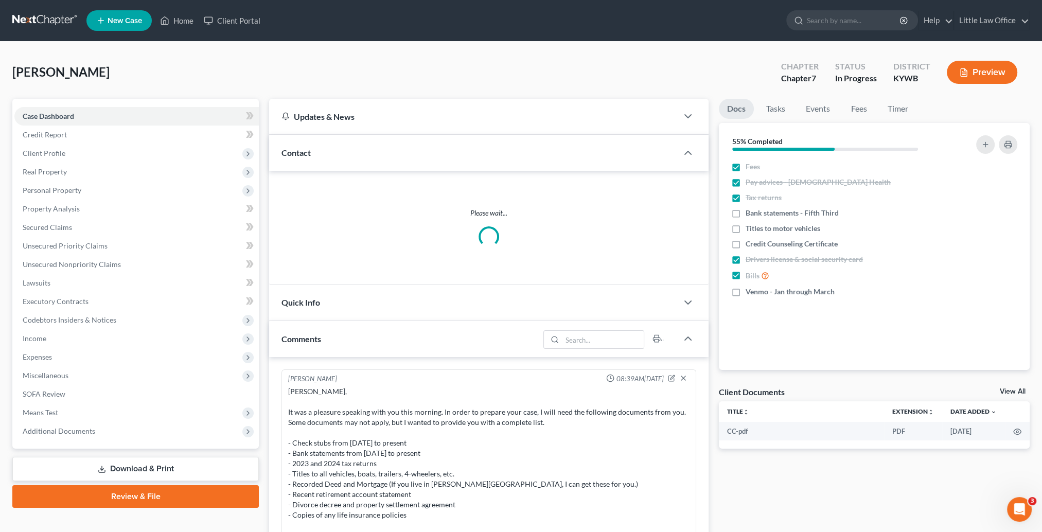
scroll to position [854, 0]
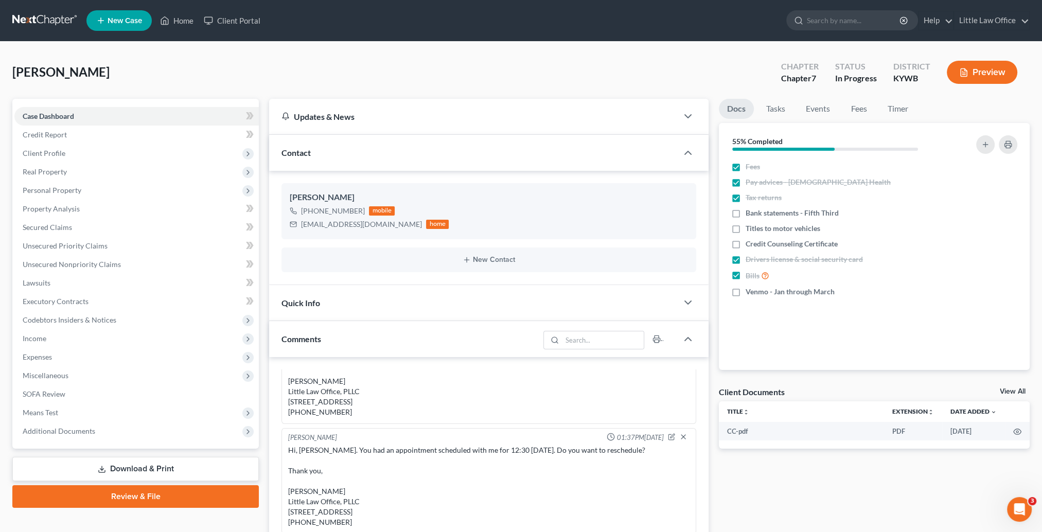
click at [354, 158] on div "Contact" at bounding box center [473, 152] width 408 height 35
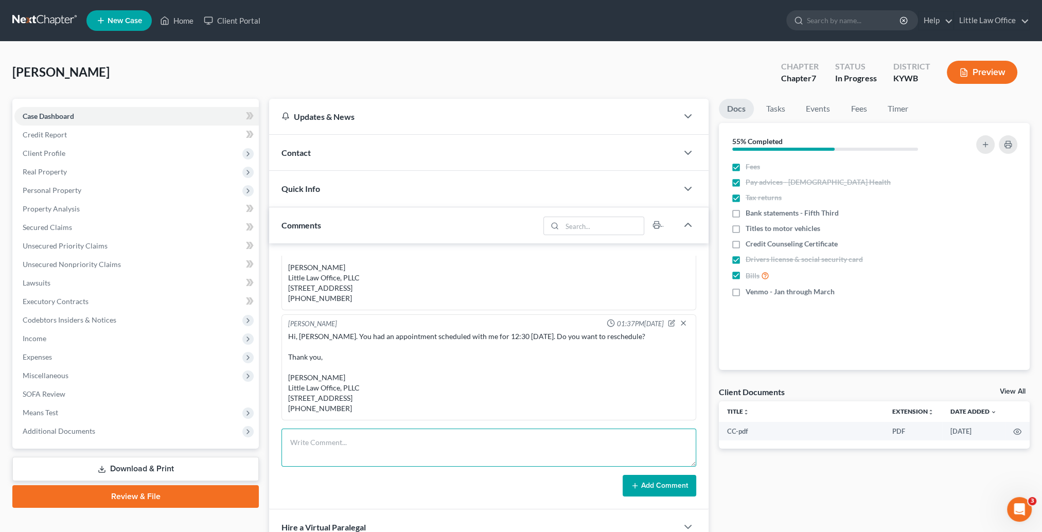
click at [435, 439] on textarea at bounding box center [488, 447] width 415 height 38
type textarea "2024 tax refund used to catch up on bills and took her children shopping."
click at [657, 475] on button "Add Comment" at bounding box center [659, 486] width 74 height 22
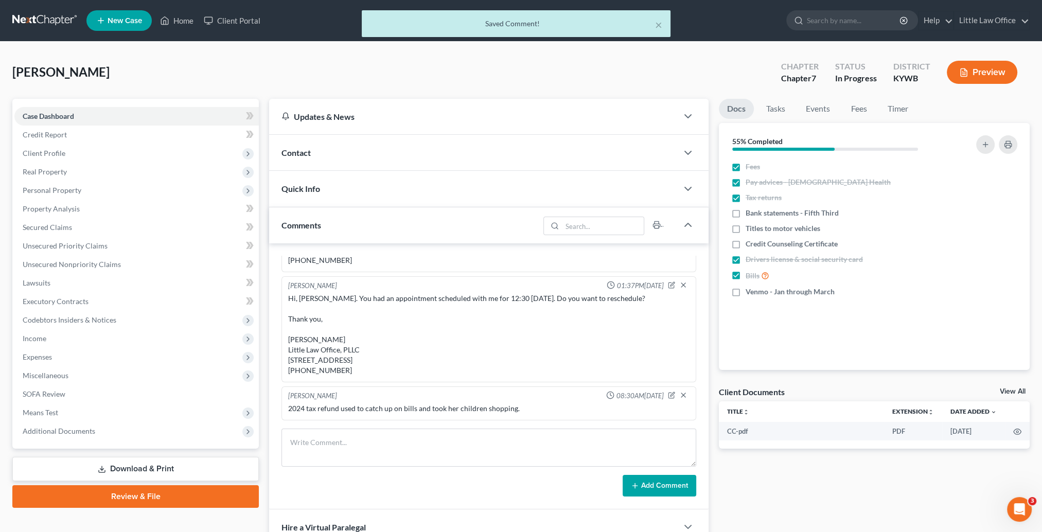
scroll to position [891, 0]
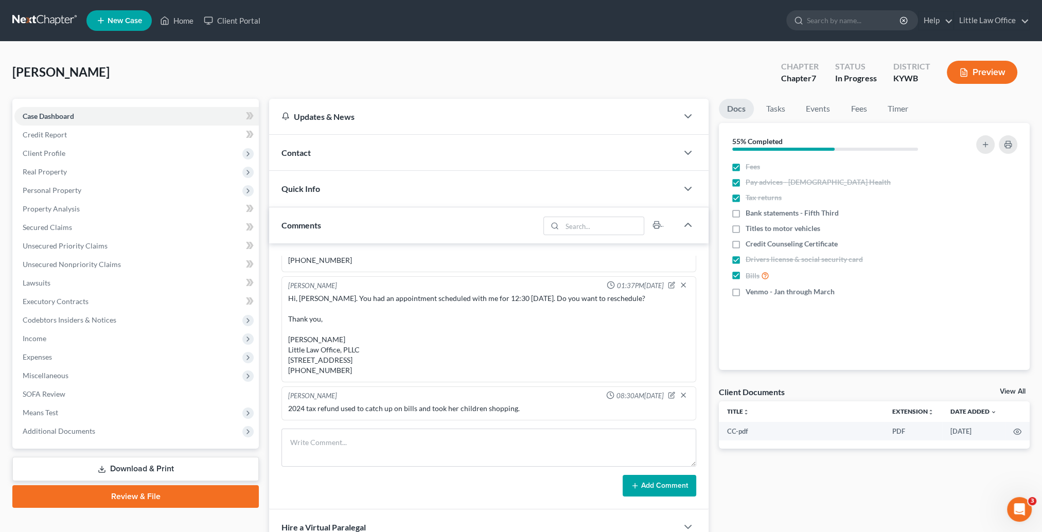
click at [177, 465] on link "Download & Print" at bounding box center [135, 469] width 246 height 24
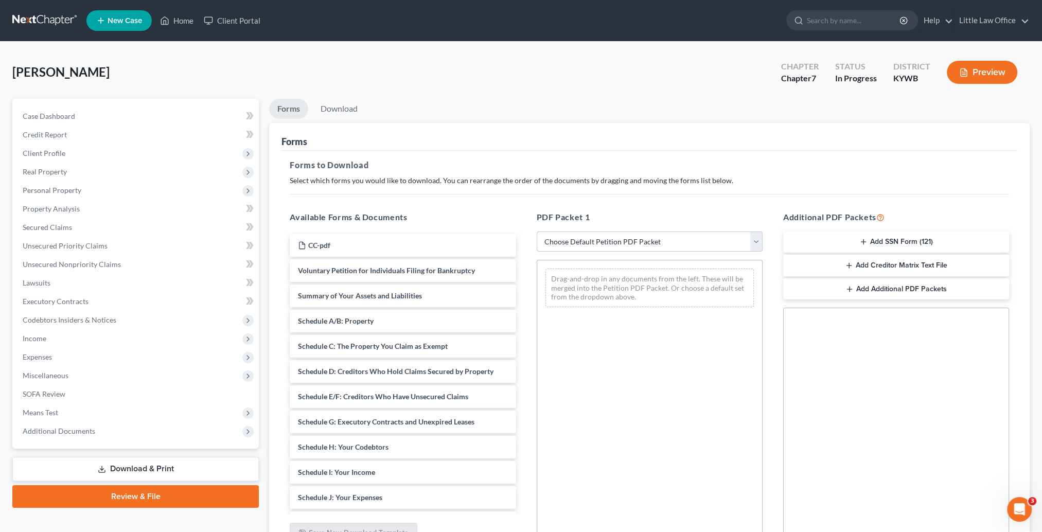
click at [621, 238] on select "Choose Default Petition PDF Packet Complete Bankruptcy Petition (all forms and …" at bounding box center [649, 241] width 226 height 21
select select "3"
click at [536, 231] on select "Choose Default Petition PDF Packet Complete Bankruptcy Petition (all forms and …" at bounding box center [649, 241] width 226 height 21
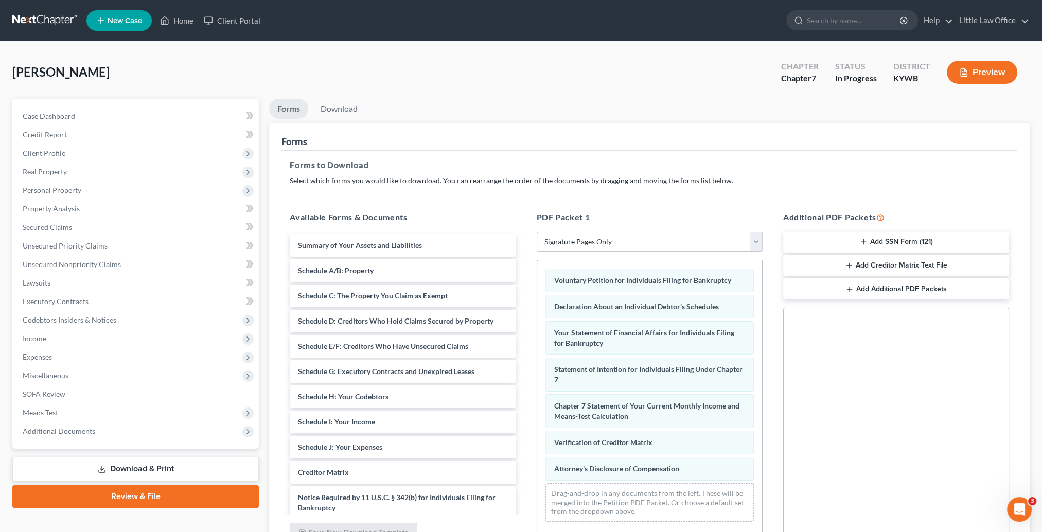
scroll to position [51, 0]
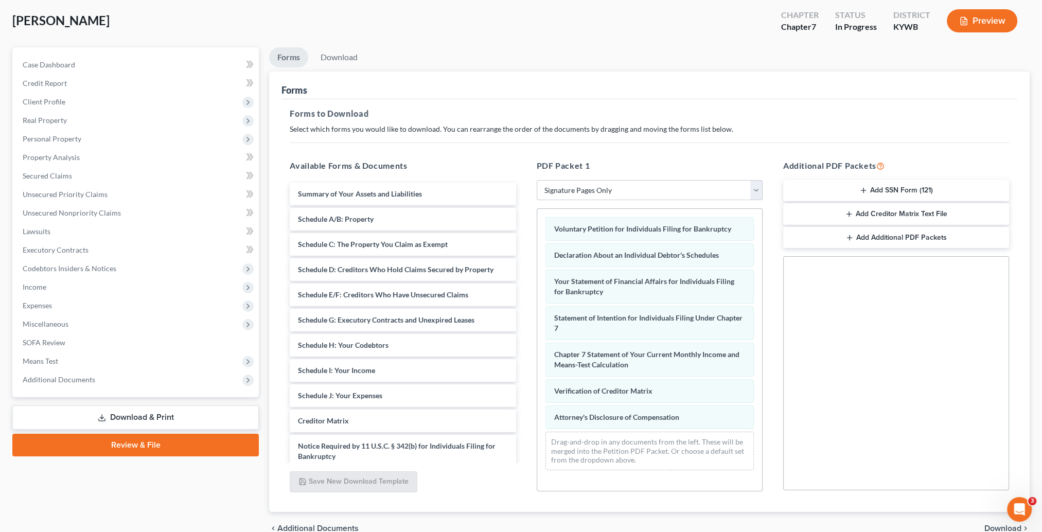
click at [882, 190] on button "Add SSN Form (121)" at bounding box center [896, 191] width 226 height 22
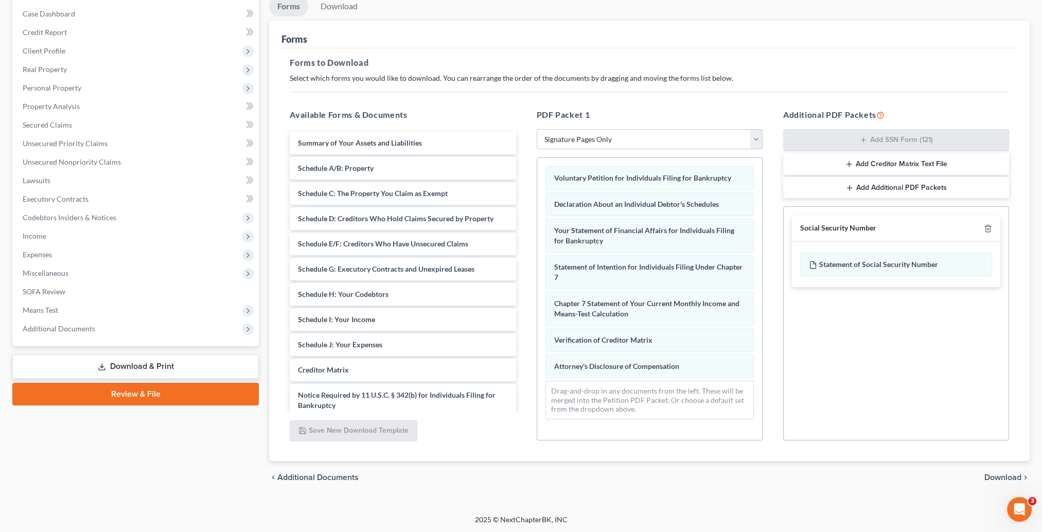
click at [1003, 475] on span "Download" at bounding box center [1002, 477] width 37 height 8
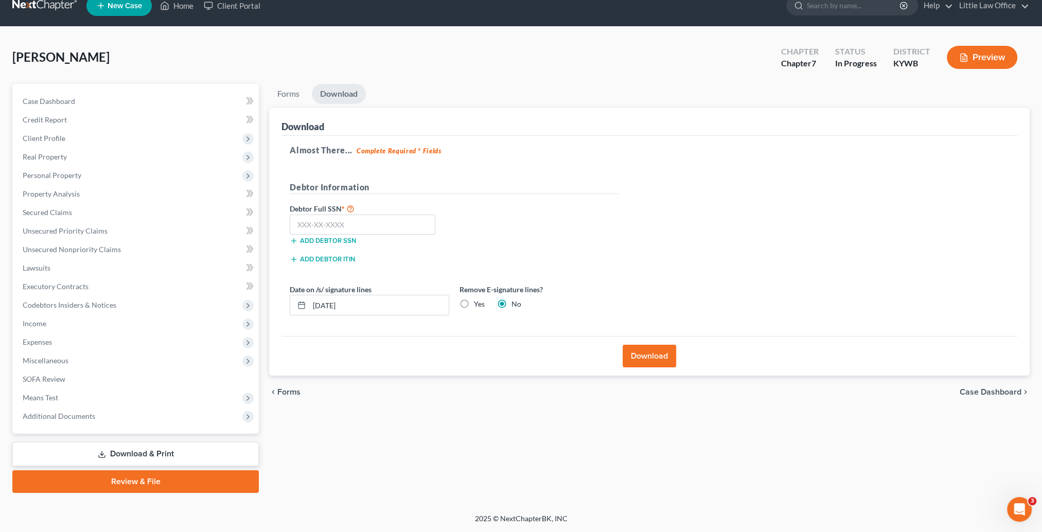
scroll to position [14, 0]
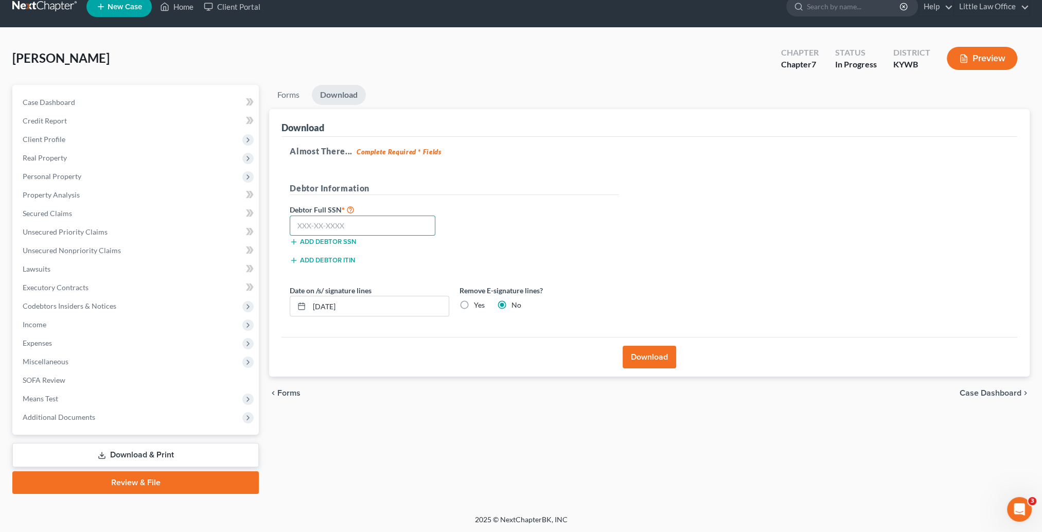
click at [363, 232] on input "text" at bounding box center [363, 226] width 146 height 21
type input "401-47-8270"
click at [654, 363] on button "Download" at bounding box center [648, 357] width 53 height 23
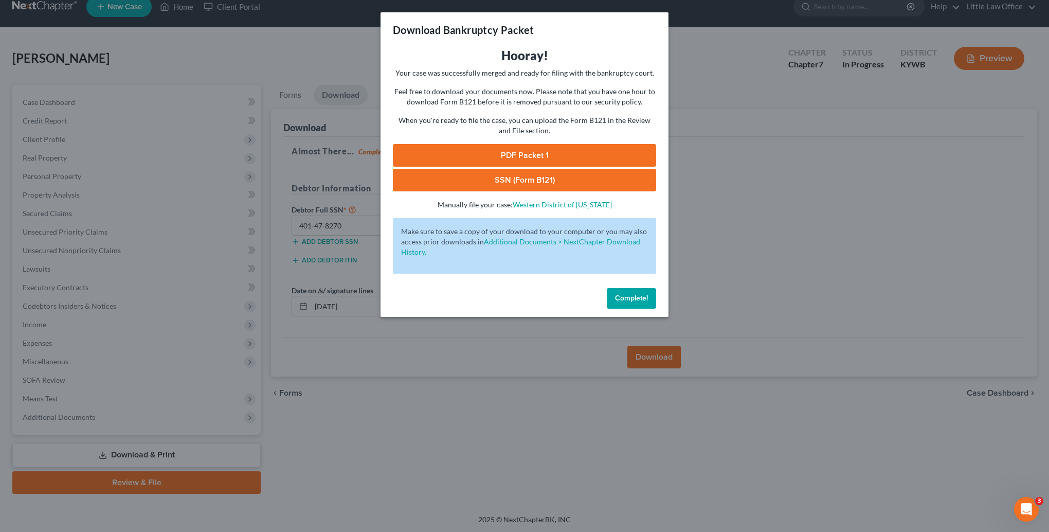
click at [530, 156] on link "PDF Packet 1" at bounding box center [524, 155] width 263 height 23
click at [478, 176] on link "SSN (Form B121)" at bounding box center [524, 180] width 263 height 23
click at [632, 299] on span "Complete!" at bounding box center [631, 298] width 33 height 9
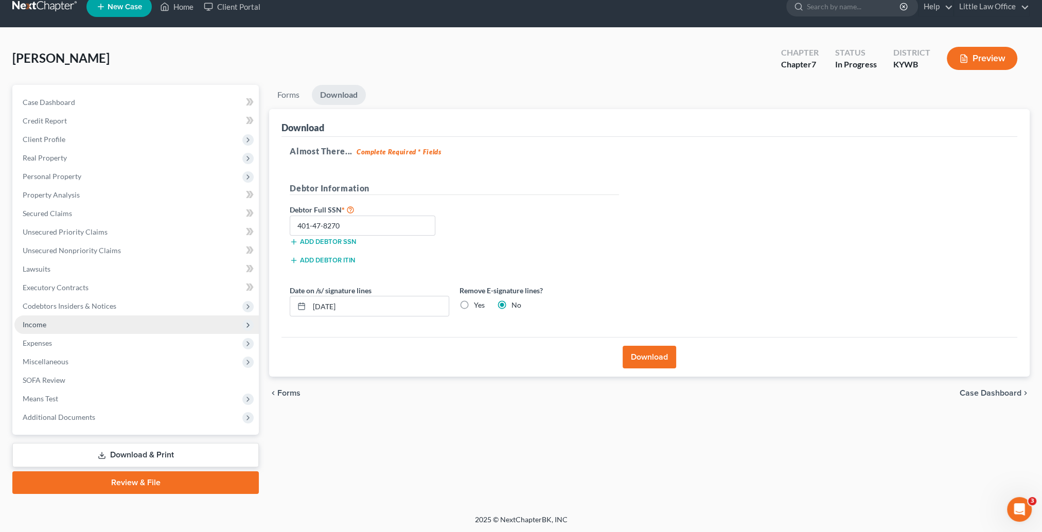
click at [69, 332] on span "Income" at bounding box center [136, 324] width 244 height 19
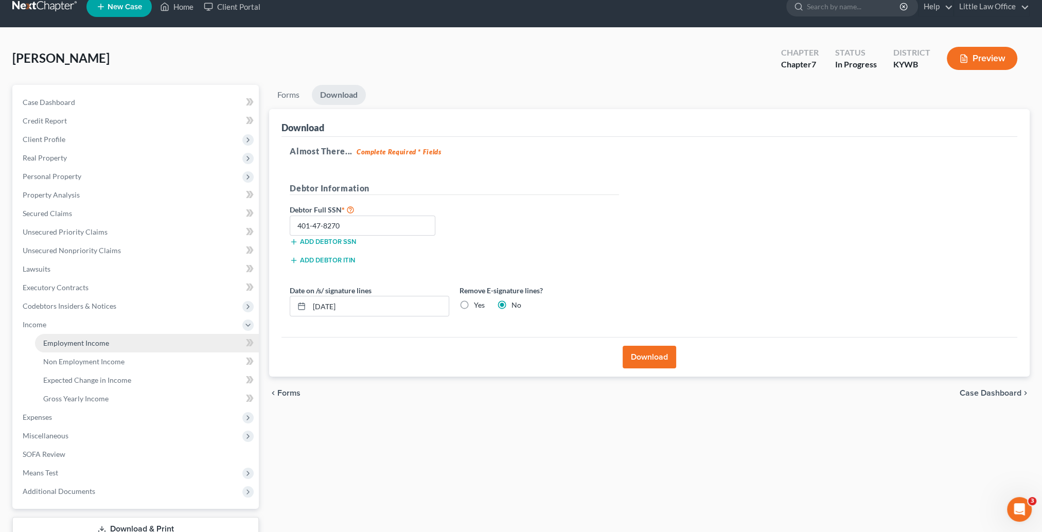
click at [89, 341] on span "Employment Income" at bounding box center [76, 342] width 66 height 9
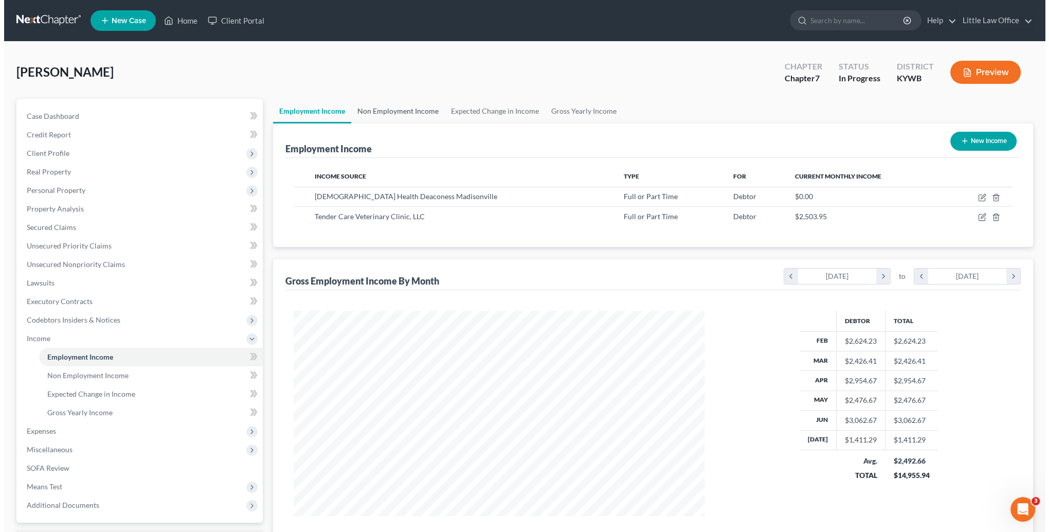
scroll to position [205, 432]
click at [977, 216] on icon "button" at bounding box center [979, 216] width 5 height 5
select select "0"
select select "18"
select select "2"
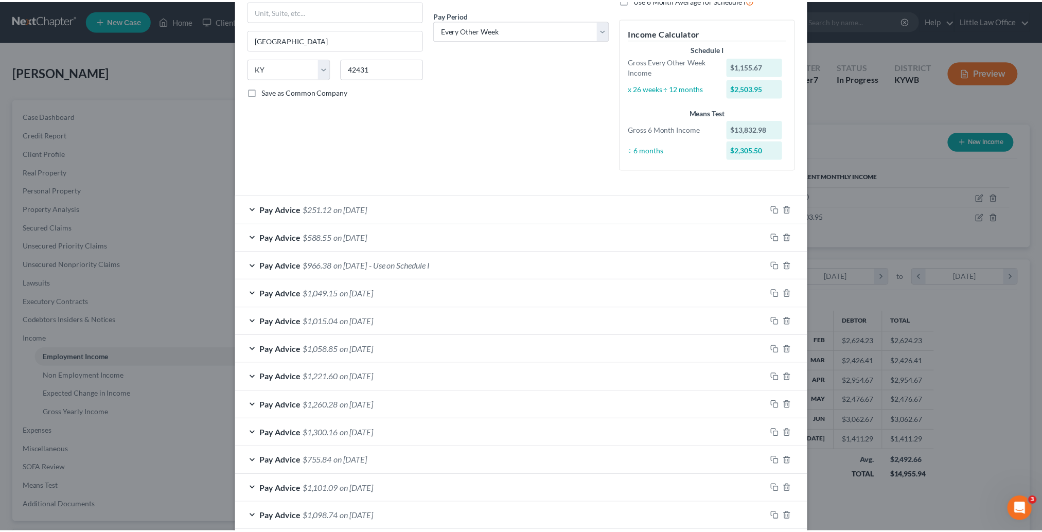
scroll to position [291, 0]
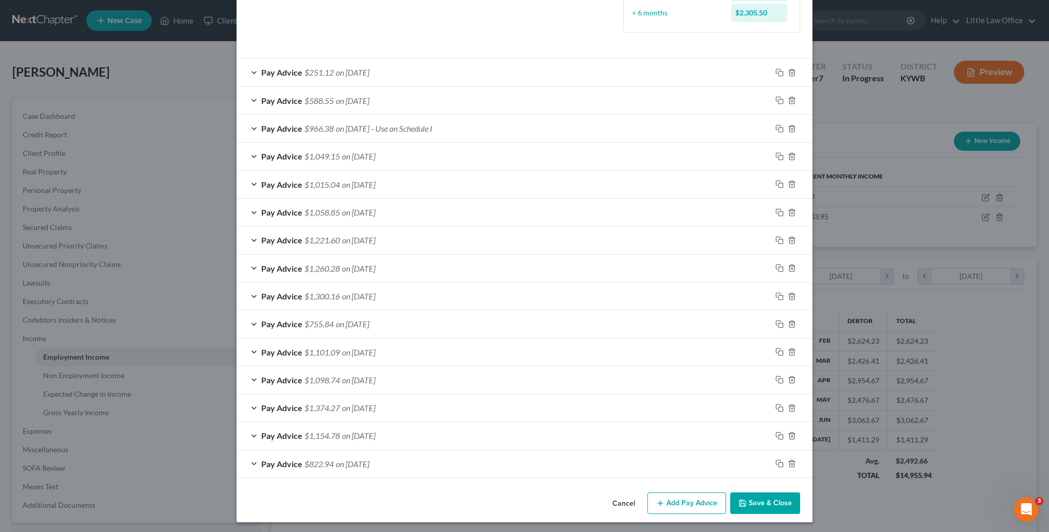
click at [753, 508] on button "Save & Close" at bounding box center [765, 503] width 70 height 22
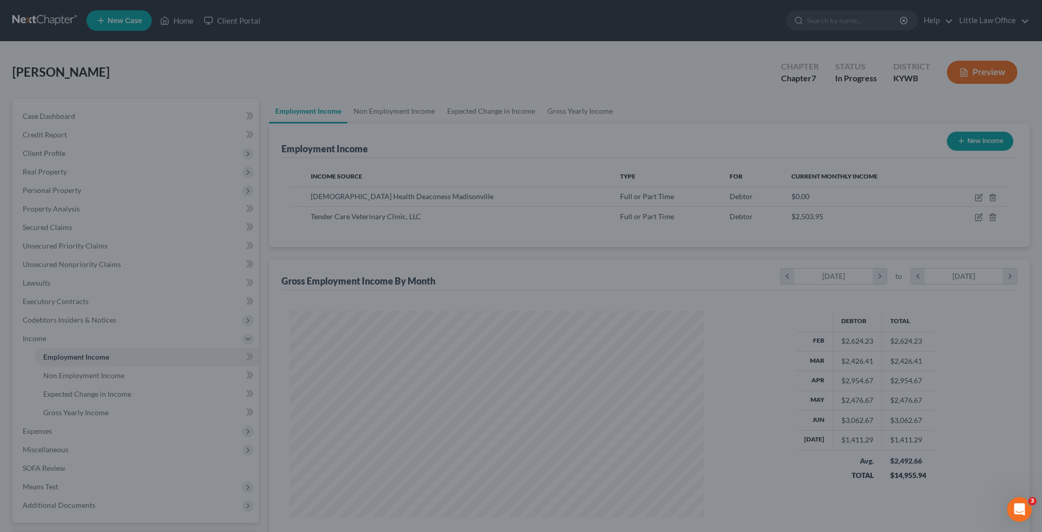
scroll to position [514139, 513913]
